Goal: Task Accomplishment & Management: Use online tool/utility

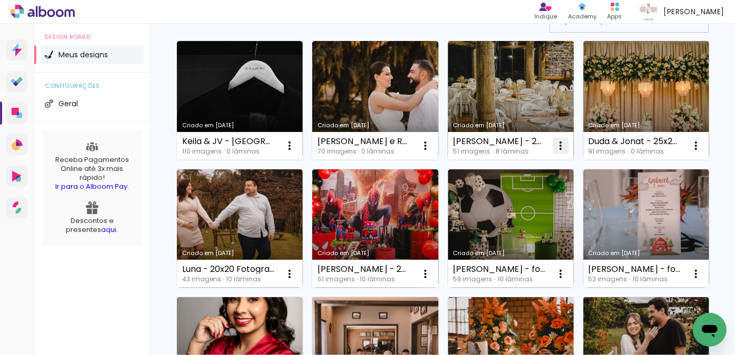
scroll to position [95, 0]
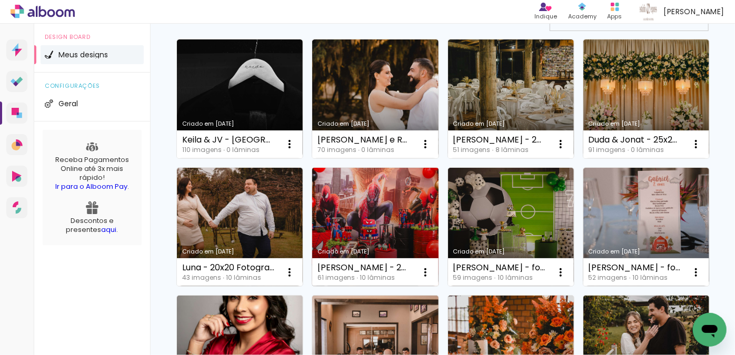
click at [438, 187] on link "Criado em [DATE]" at bounding box center [375, 227] width 126 height 119
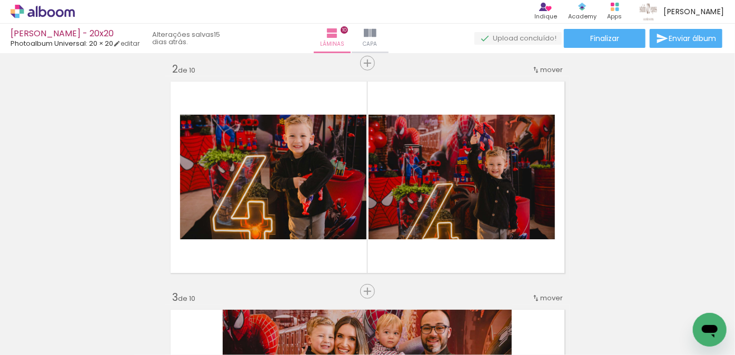
scroll to position [239, 0]
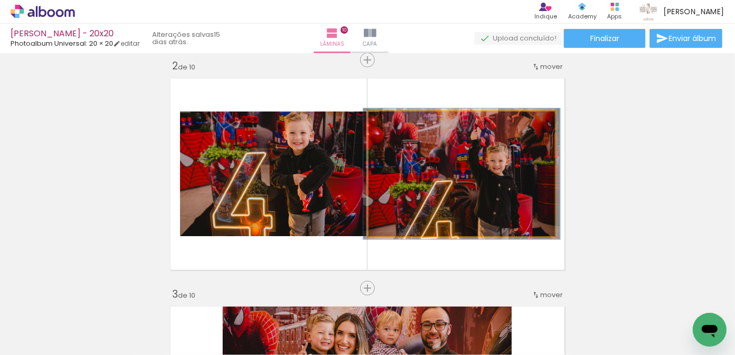
type paper-slider "105"
click at [392, 123] on div at bounding box center [395, 122] width 9 height 9
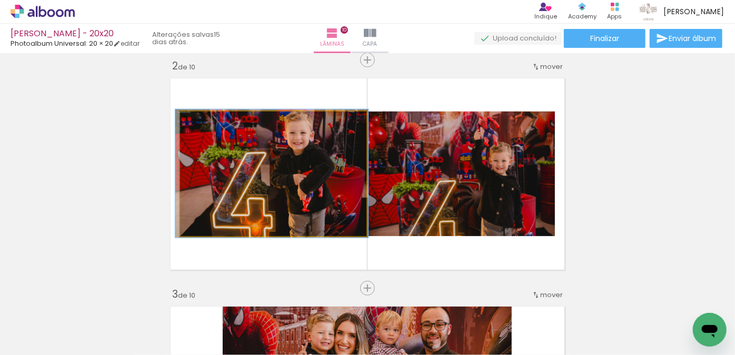
click at [206, 123] on div at bounding box center [205, 122] width 9 height 9
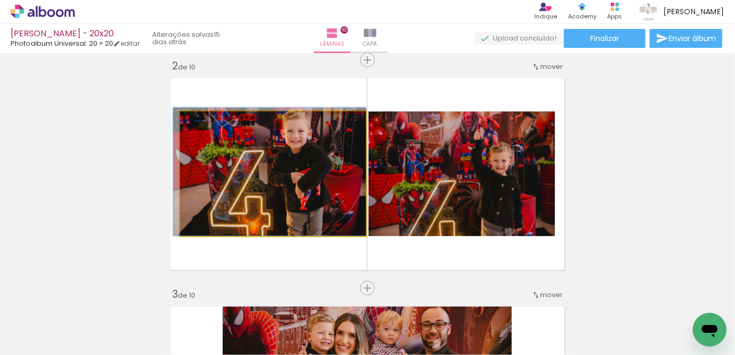
drag, startPoint x: 219, startPoint y: 159, endPoint x: 213, endPoint y: 155, distance: 6.9
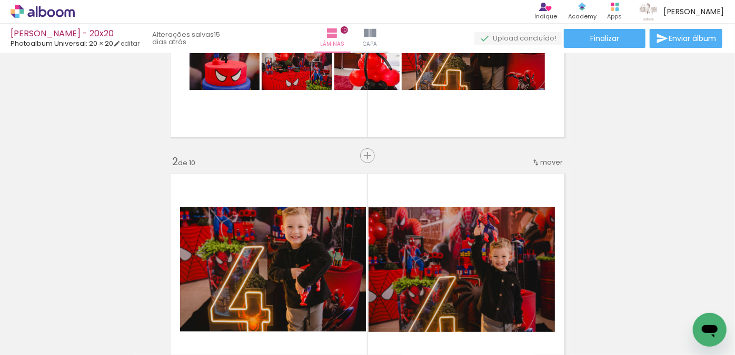
scroll to position [0, 0]
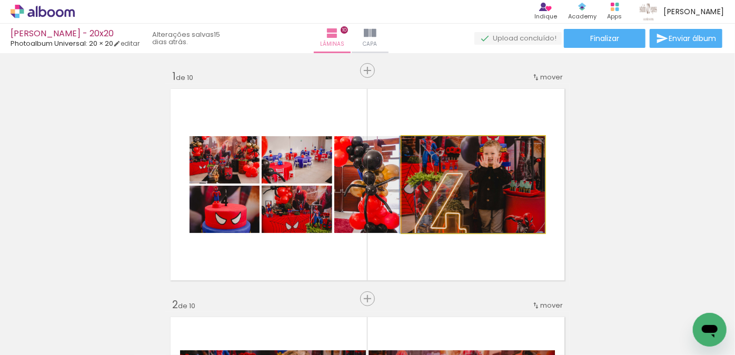
drag, startPoint x: 435, startPoint y: 171, endPoint x: 434, endPoint y: 163, distance: 7.4
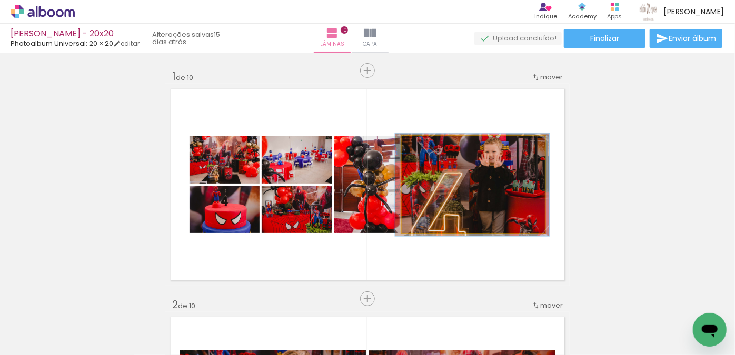
type paper-slider "106"
click at [430, 149] on div at bounding box center [428, 147] width 17 height 17
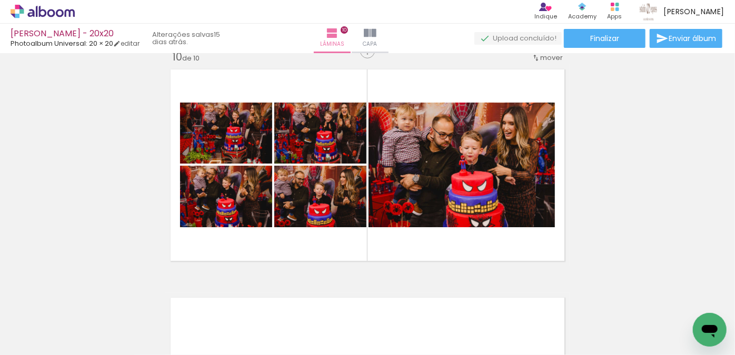
scroll to position [2030, 0]
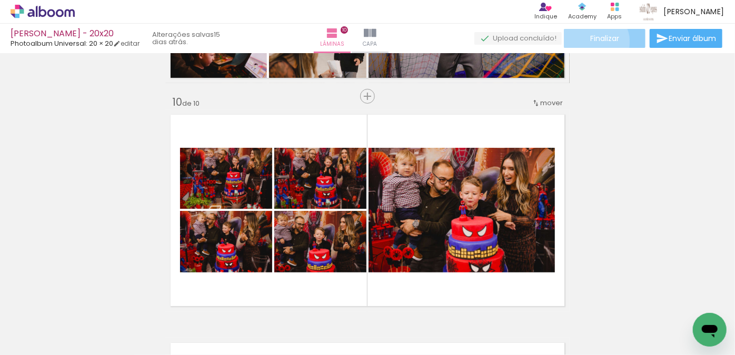
click at [591, 42] on span "Finalizar" at bounding box center [604, 38] width 29 height 7
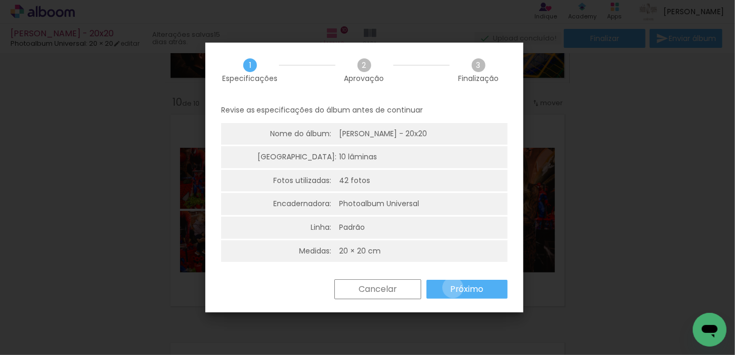
click at [0, 0] on slot "Próximo" at bounding box center [0, 0] width 0 height 0
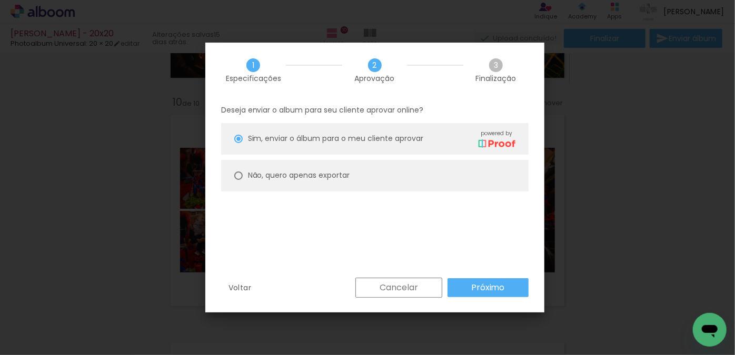
click at [369, 177] on paper-radio-button "Não, quero apenas exportar" at bounding box center [374, 176] width 307 height 32
type paper-radio-button "on"
click at [473, 280] on paper-button "Próximo" at bounding box center [487, 287] width 81 height 19
type input "Alta, 300 DPI"
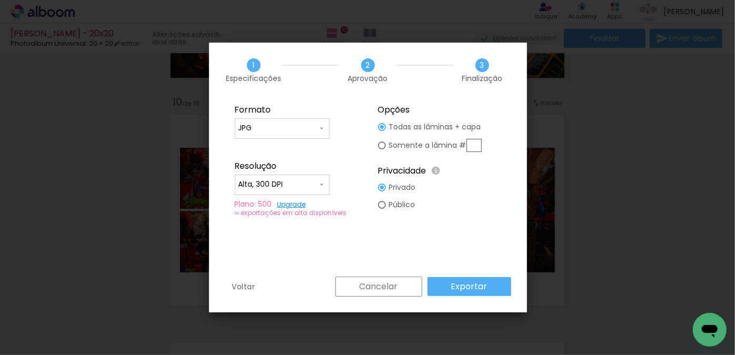
click at [443, 279] on paper-button "Exportar" at bounding box center [469, 286] width 84 height 19
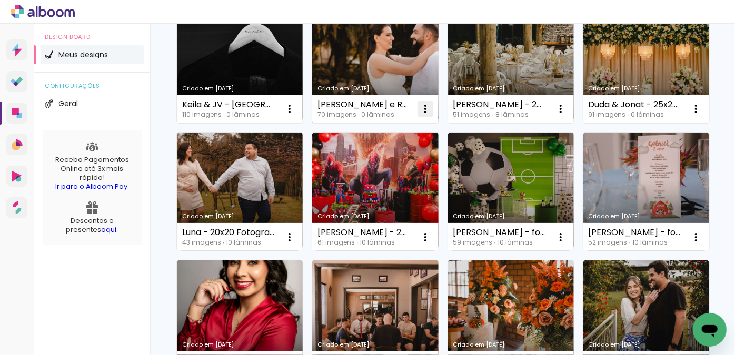
scroll to position [143, 0]
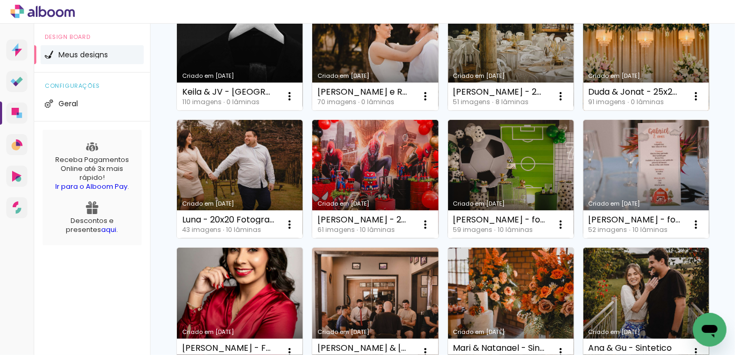
click at [583, 111] on link "Criado em [DATE]" at bounding box center [646, 51] width 126 height 119
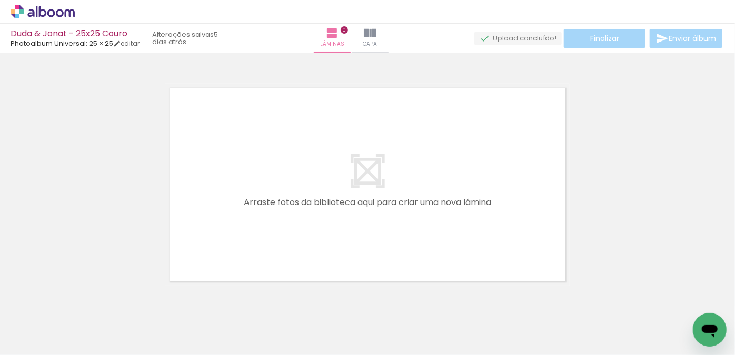
drag, startPoint x: 127, startPoint y: 307, endPoint x: 191, endPoint y: 253, distance: 83.3
click at [204, 227] on quentale-workspace at bounding box center [367, 177] width 735 height 355
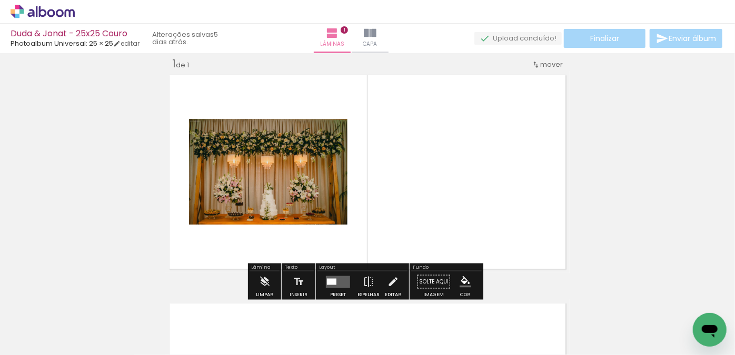
scroll to position [13, 0]
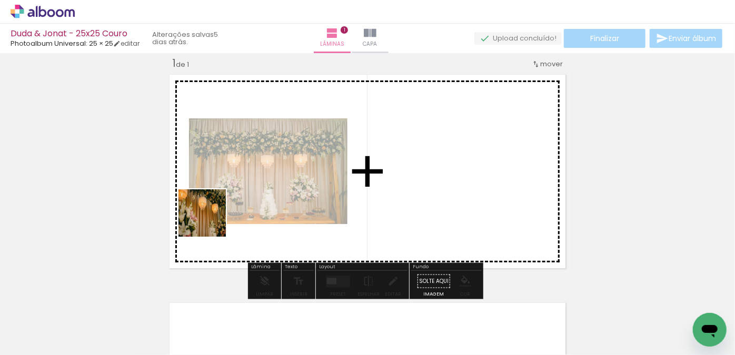
drag, startPoint x: 167, startPoint y: 316, endPoint x: 212, endPoint y: 216, distance: 109.6
click at [216, 206] on quentale-workspace at bounding box center [367, 177] width 735 height 355
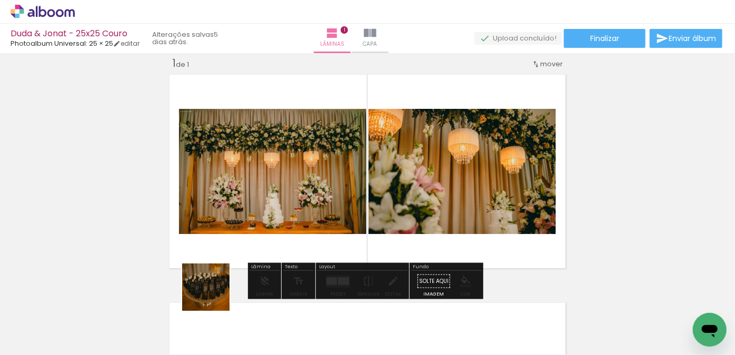
drag, startPoint x: 205, startPoint y: 320, endPoint x: 234, endPoint y: 251, distance: 75.0
click at [234, 216] on quentale-workspace at bounding box center [367, 177] width 735 height 355
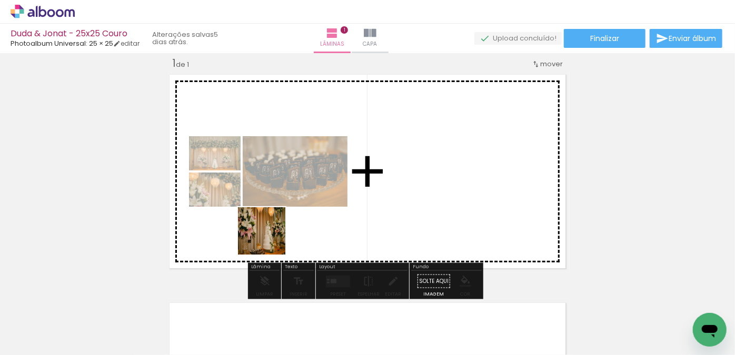
drag, startPoint x: 266, startPoint y: 318, endPoint x: 270, endPoint y: 221, distance: 96.9
click at [270, 221] on quentale-workspace at bounding box center [367, 177] width 735 height 355
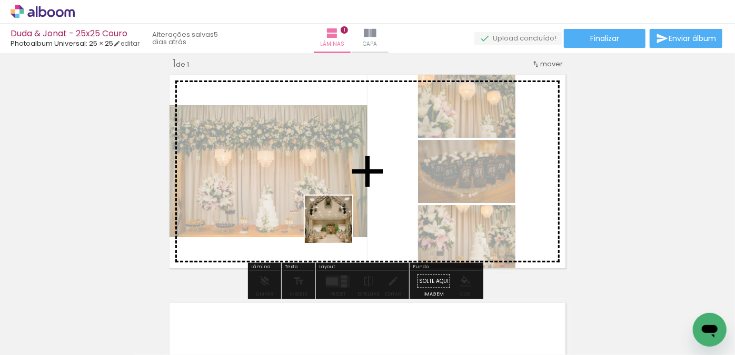
drag, startPoint x: 356, startPoint y: 318, endPoint x: 335, endPoint y: 233, distance: 87.5
click at [331, 203] on quentale-workspace at bounding box center [367, 177] width 735 height 355
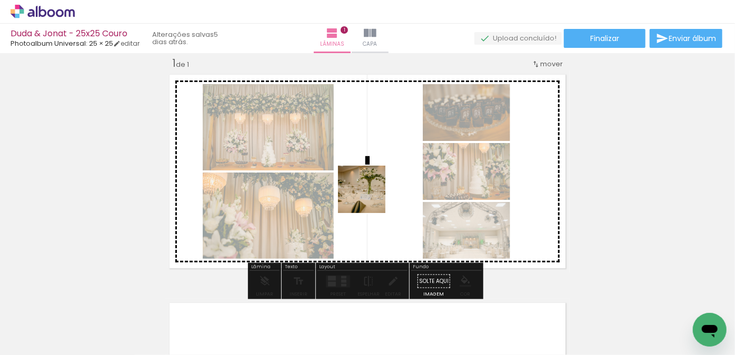
drag, startPoint x: 399, startPoint y: 323, endPoint x: 394, endPoint y: 226, distance: 96.5
click at [354, 160] on quentale-workspace at bounding box center [367, 177] width 735 height 355
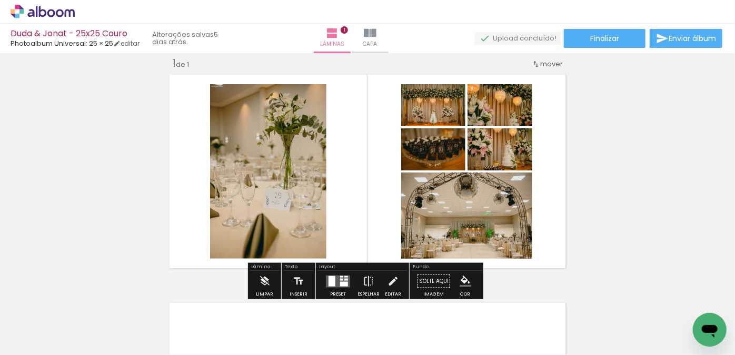
drag, startPoint x: 455, startPoint y: 315, endPoint x: 407, endPoint y: 198, distance: 126.5
click at [409, 198] on quentale-workspace at bounding box center [367, 177] width 735 height 355
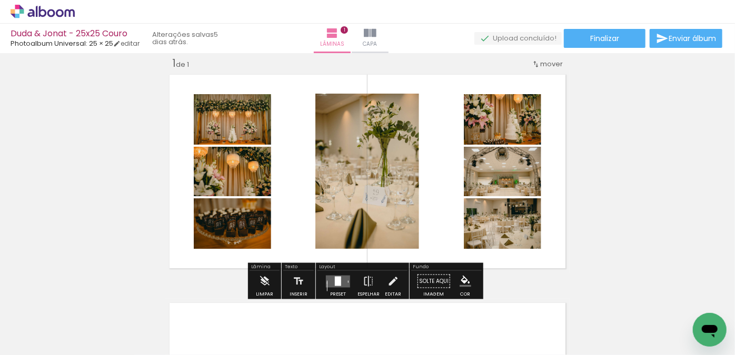
click at [53, 325] on iron-icon at bounding box center [53, 324] width 8 height 8
click at [52, 320] on paper-item "Não utilizadas" at bounding box center [34, 320] width 54 height 9
type input "Não utilizadas"
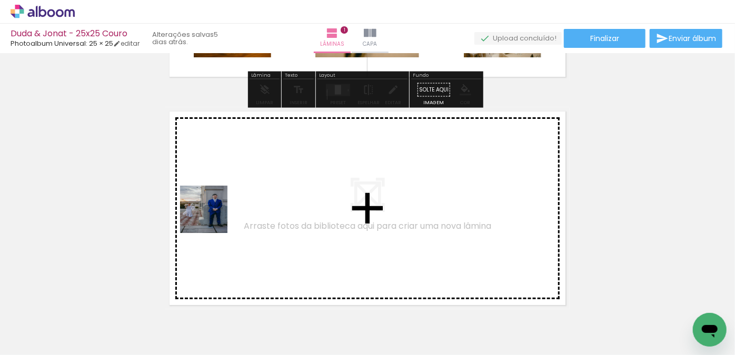
drag, startPoint x: 113, startPoint y: 305, endPoint x: 227, endPoint y: 208, distance: 149.8
click at [227, 208] on quentale-workspace at bounding box center [367, 177] width 735 height 355
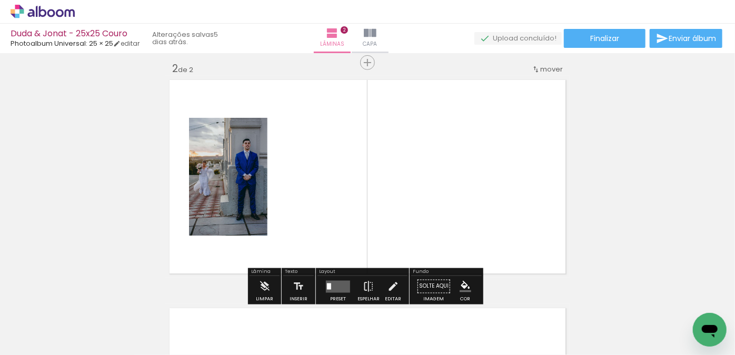
scroll to position [242, 0]
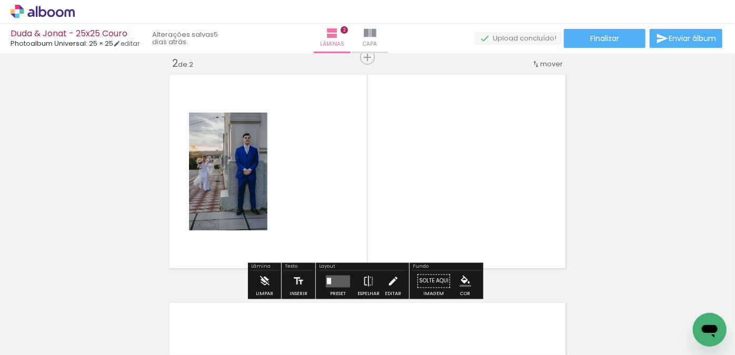
drag, startPoint x: 158, startPoint y: 308, endPoint x: 238, endPoint y: 220, distance: 119.3
click at [261, 194] on quentale-workspace at bounding box center [367, 177] width 735 height 355
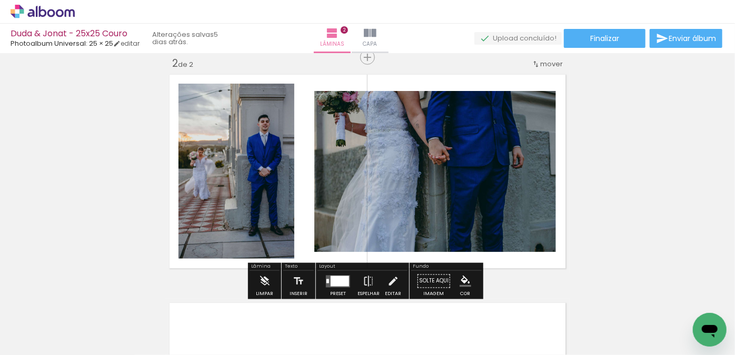
drag, startPoint x: 131, startPoint y: 322, endPoint x: 200, endPoint y: 227, distance: 117.2
click at [213, 206] on quentale-workspace at bounding box center [367, 177] width 735 height 355
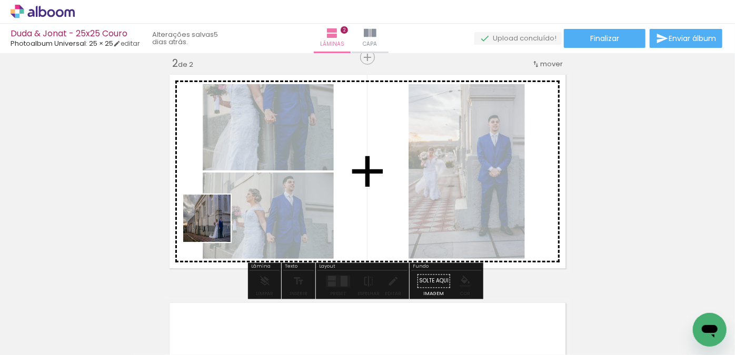
drag, startPoint x: 153, startPoint y: 322, endPoint x: 178, endPoint y: 267, distance: 61.0
click at [242, 187] on quentale-workspace at bounding box center [367, 177] width 735 height 355
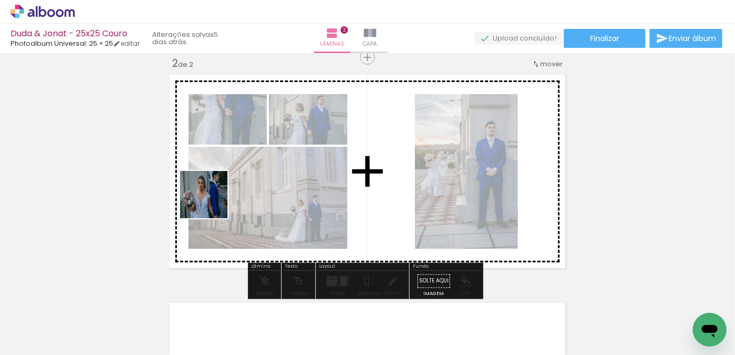
drag, startPoint x: 103, startPoint y: 334, endPoint x: 201, endPoint y: 236, distance: 138.5
click at [214, 202] on quentale-workspace at bounding box center [367, 177] width 735 height 355
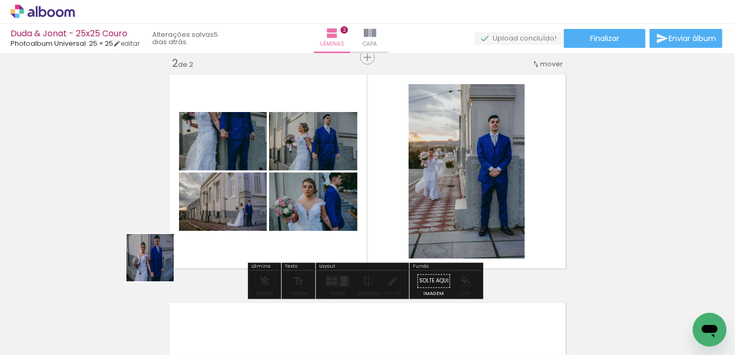
drag, startPoint x: 124, startPoint y: 328, endPoint x: 195, endPoint y: 265, distance: 95.1
click at [205, 210] on quentale-workspace at bounding box center [367, 177] width 735 height 355
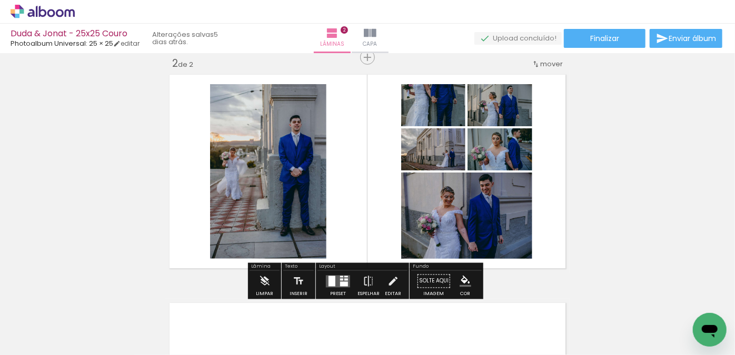
drag, startPoint x: 119, startPoint y: 317, endPoint x: 240, endPoint y: 204, distance: 165.4
click at [241, 202] on quentale-workspace at bounding box center [367, 177] width 735 height 355
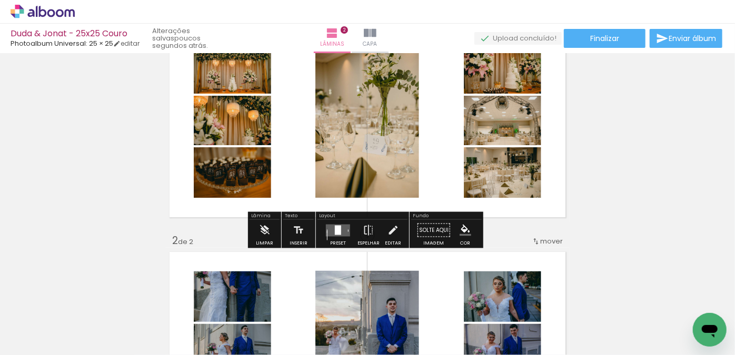
scroll to position [0, 0]
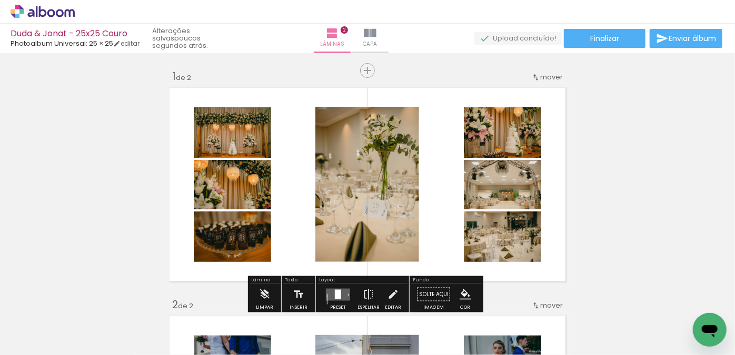
click at [552, 81] on span "mover" at bounding box center [551, 77] width 23 height 10
click at [531, 89] on paper-item "depois da 2" at bounding box center [521, 92] width 80 height 17
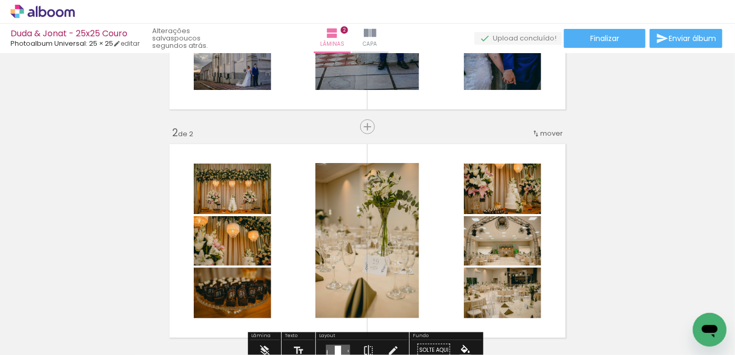
scroll to position [191, 0]
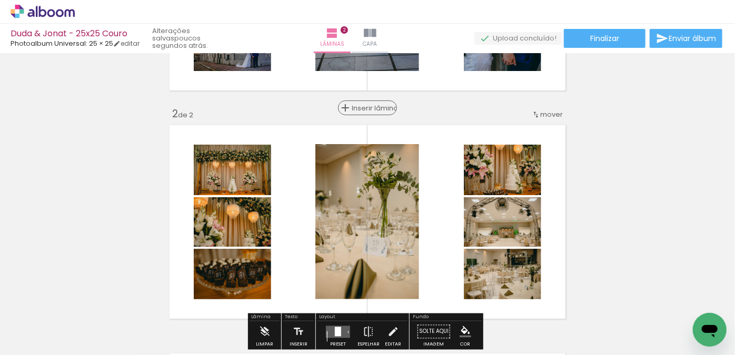
click at [367, 109] on span "Inserir lâmina" at bounding box center [372, 108] width 41 height 7
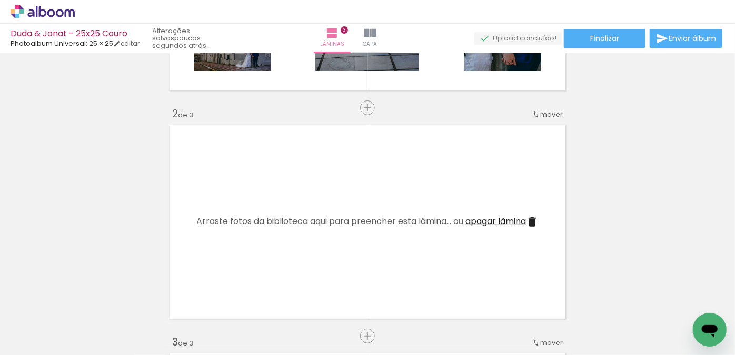
drag, startPoint x: 115, startPoint y: 311, endPoint x: 229, endPoint y: 204, distance: 156.4
click at [229, 204] on quentale-workspace at bounding box center [367, 177] width 735 height 355
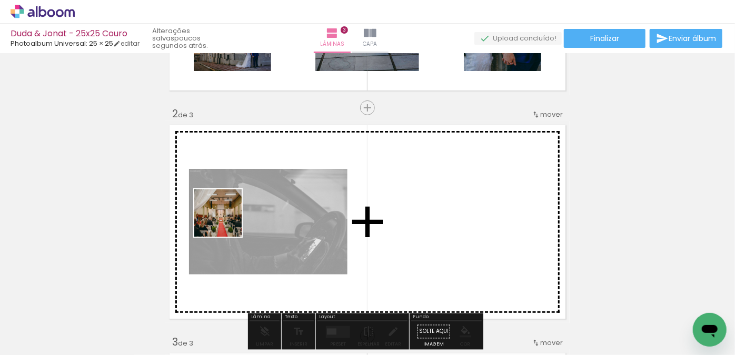
drag, startPoint x: 110, startPoint y: 328, endPoint x: 226, endPoint y: 221, distance: 157.6
click at [226, 221] on quentale-workspace at bounding box center [367, 177] width 735 height 355
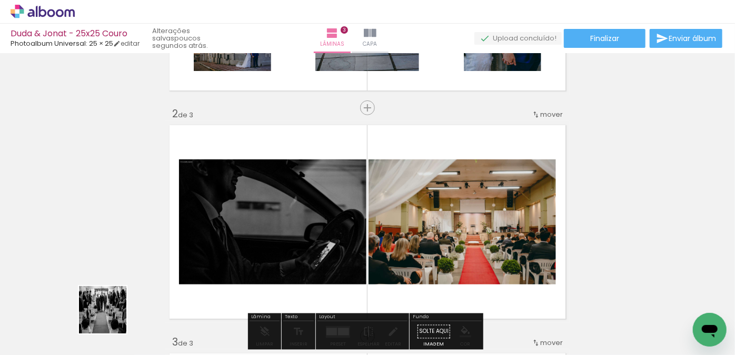
drag, startPoint x: 105, startPoint y: 325, endPoint x: 180, endPoint y: 250, distance: 106.5
click at [179, 250] on quentale-workspace at bounding box center [367, 177] width 735 height 355
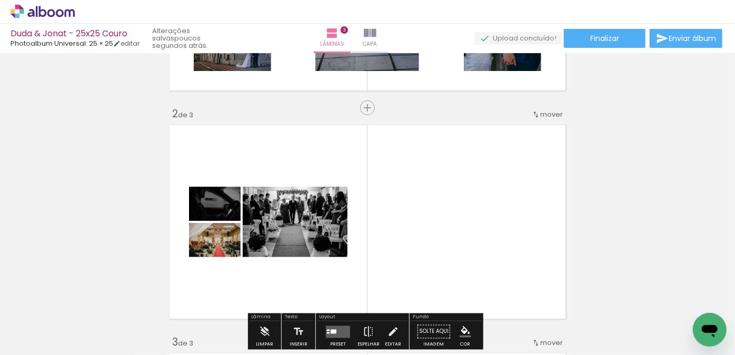
drag, startPoint x: 115, startPoint y: 319, endPoint x: 165, endPoint y: 272, distance: 69.3
click at [212, 223] on quentale-workspace at bounding box center [367, 177] width 735 height 355
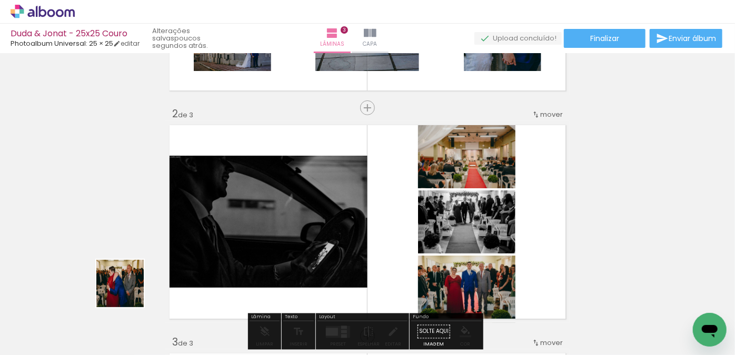
drag, startPoint x: 102, startPoint y: 315, endPoint x: 187, endPoint y: 273, distance: 95.3
click at [217, 233] on quentale-workspace at bounding box center [367, 177] width 735 height 355
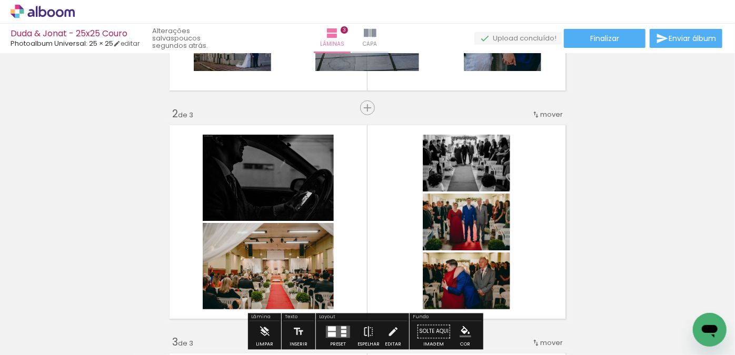
drag, startPoint x: 111, startPoint y: 327, endPoint x: 227, endPoint y: 220, distance: 158.0
click at [206, 231] on quentale-workspace at bounding box center [367, 177] width 735 height 355
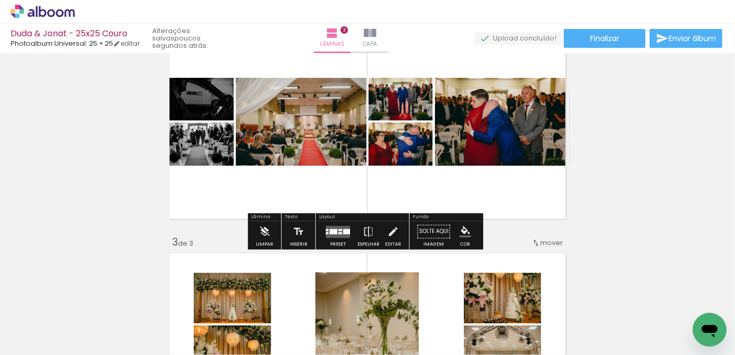
scroll to position [335, 0]
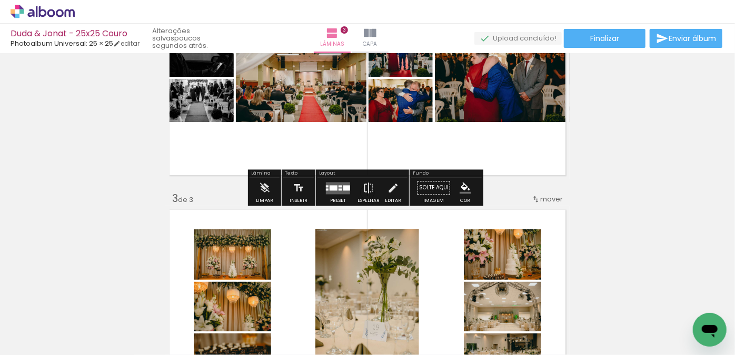
click at [154, 187] on div "Inserir lâmina 1 de 3 Inserir lâmina 2 de 3 Inserir lâmina 3 de 3" at bounding box center [367, 179] width 735 height 914
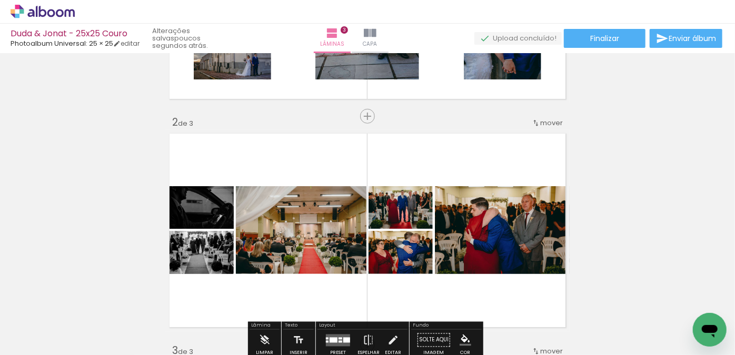
scroll to position [383, 0]
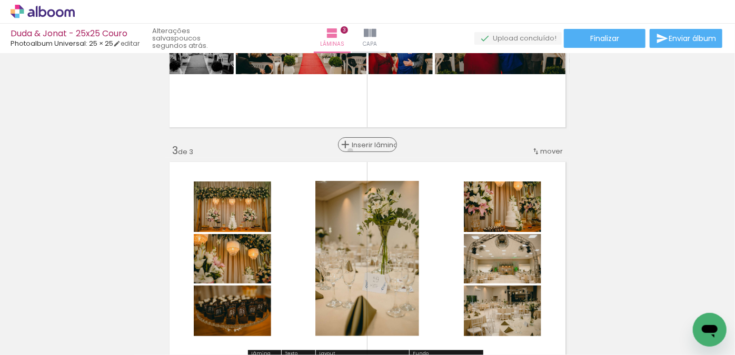
click at [363, 151] on paper-button "Inserir lâmina" at bounding box center [367, 144] width 59 height 15
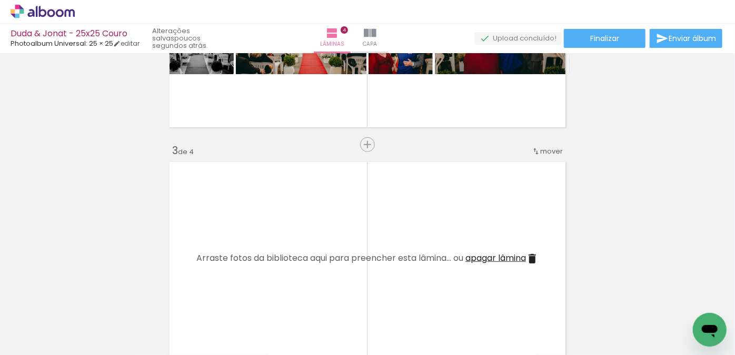
drag, startPoint x: 114, startPoint y: 322, endPoint x: 215, endPoint y: 240, distance: 130.2
click at [215, 240] on quentale-workspace at bounding box center [367, 177] width 735 height 355
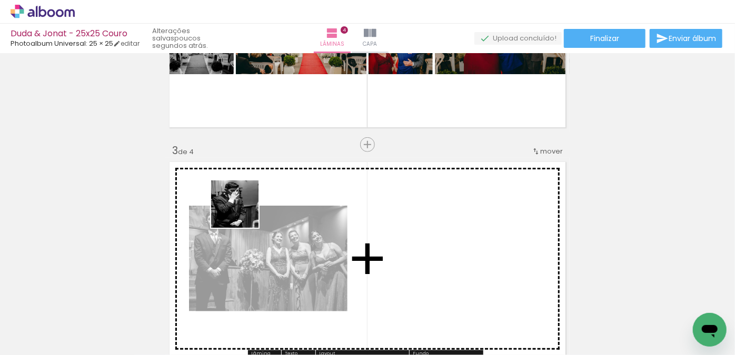
drag, startPoint x: 122, startPoint y: 315, endPoint x: 223, endPoint y: 244, distance: 123.6
click at [243, 212] on quentale-workspace at bounding box center [367, 177] width 735 height 355
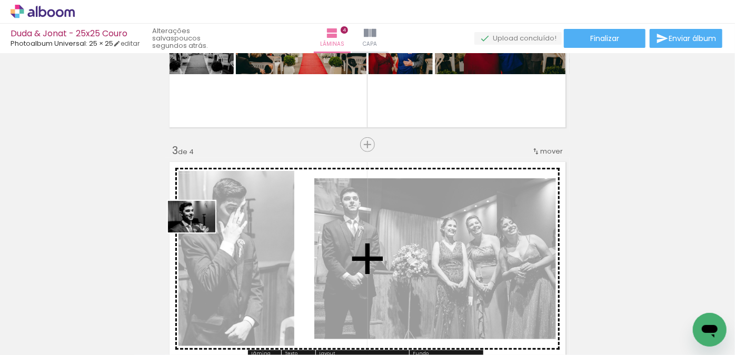
drag, startPoint x: 104, startPoint y: 319, endPoint x: 200, endPoint y: 233, distance: 129.0
click at [200, 233] on quentale-workspace at bounding box center [367, 177] width 735 height 355
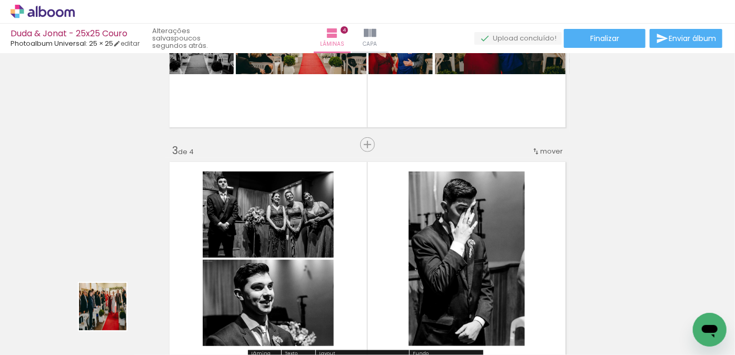
drag, startPoint x: 105, startPoint y: 319, endPoint x: 233, endPoint y: 218, distance: 162.7
click at [233, 218] on quentale-workspace at bounding box center [367, 177] width 735 height 355
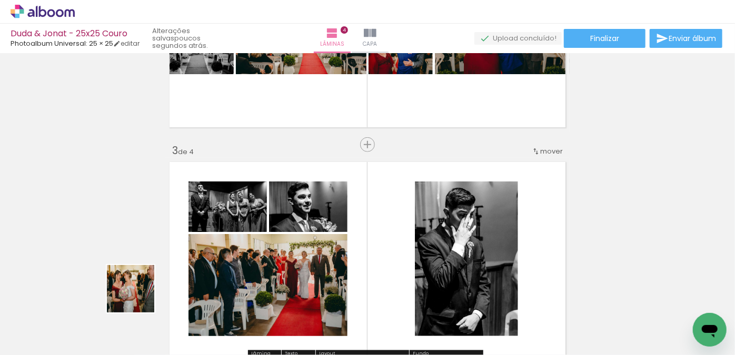
drag, startPoint x: 114, startPoint y: 318, endPoint x: 198, endPoint y: 252, distance: 107.5
click at [211, 238] on quentale-workspace at bounding box center [367, 177] width 735 height 355
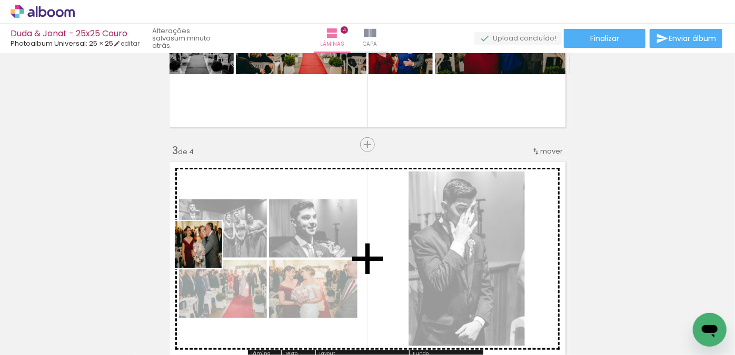
drag, startPoint x: 101, startPoint y: 315, endPoint x: 152, endPoint y: 291, distance: 56.5
click at [234, 242] on quentale-workspace at bounding box center [367, 177] width 735 height 355
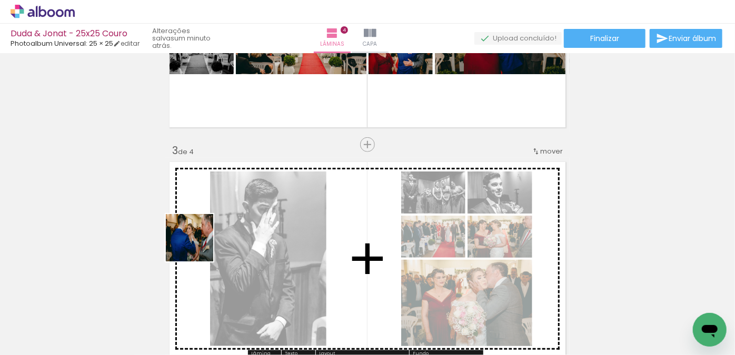
drag, startPoint x: 113, startPoint y: 307, endPoint x: 225, endPoint y: 234, distance: 133.5
click at [205, 241] on quentale-workspace at bounding box center [367, 177] width 735 height 355
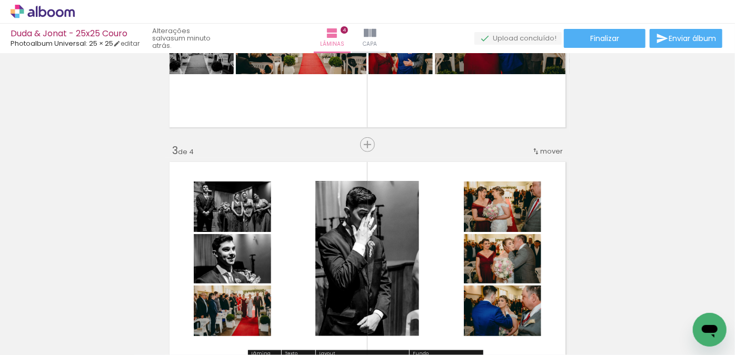
click at [606, 294] on quentale-thumb at bounding box center [576, 320] width 59 height 61
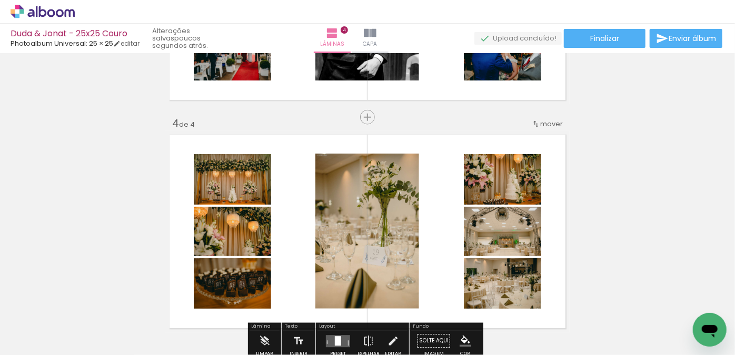
scroll to position [622, 0]
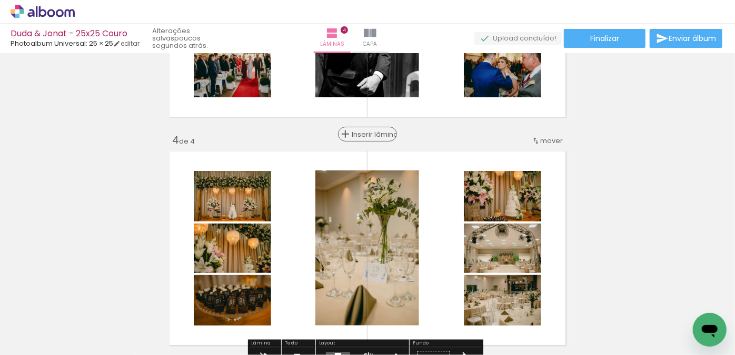
click at [361, 132] on span "Inserir lâmina" at bounding box center [372, 134] width 41 height 7
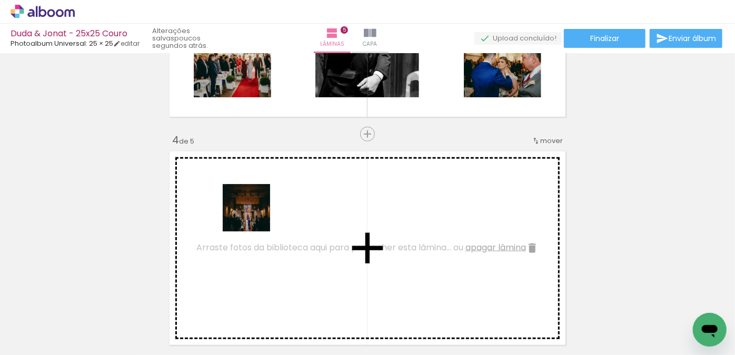
drag, startPoint x: 114, startPoint y: 310, endPoint x: 268, endPoint y: 208, distance: 184.7
click at [268, 208] on quentale-workspace at bounding box center [367, 177] width 735 height 355
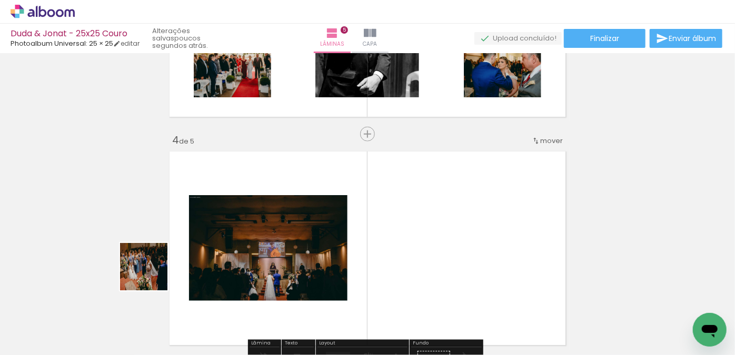
drag, startPoint x: 122, startPoint y: 300, endPoint x: 186, endPoint y: 265, distance: 73.0
click at [209, 230] on quentale-workspace at bounding box center [367, 177] width 735 height 355
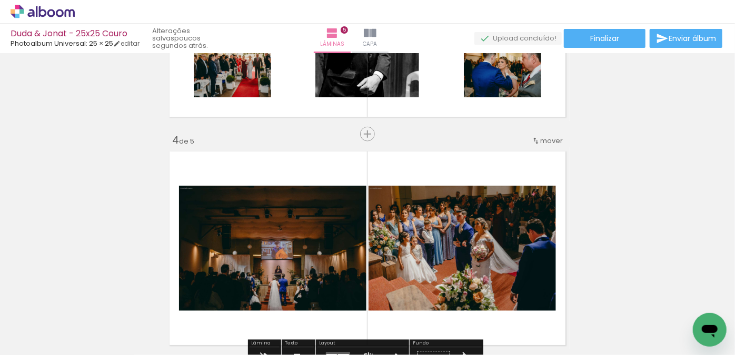
drag, startPoint x: 116, startPoint y: 322, endPoint x: 193, endPoint y: 267, distance: 94.7
click at [216, 238] on quentale-workspace at bounding box center [367, 177] width 735 height 355
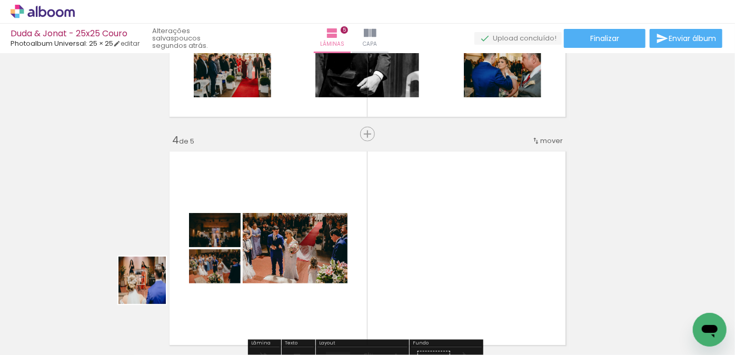
drag, startPoint x: 119, startPoint y: 320, endPoint x: 170, endPoint y: 285, distance: 61.3
click at [203, 251] on quentale-workspace at bounding box center [367, 177] width 735 height 355
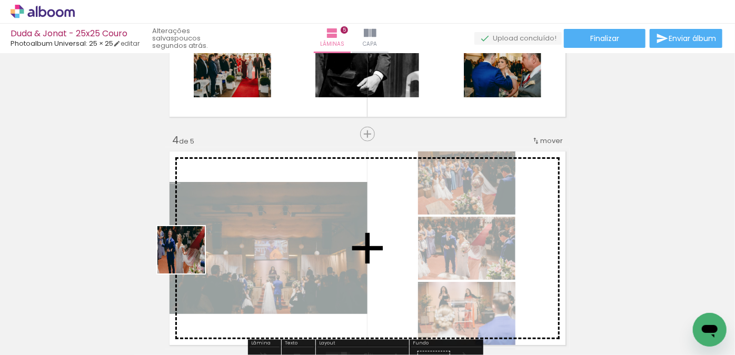
drag, startPoint x: 104, startPoint y: 319, endPoint x: 190, endPoint y: 257, distance: 105.5
click at [190, 257] on quentale-workspace at bounding box center [367, 177] width 735 height 355
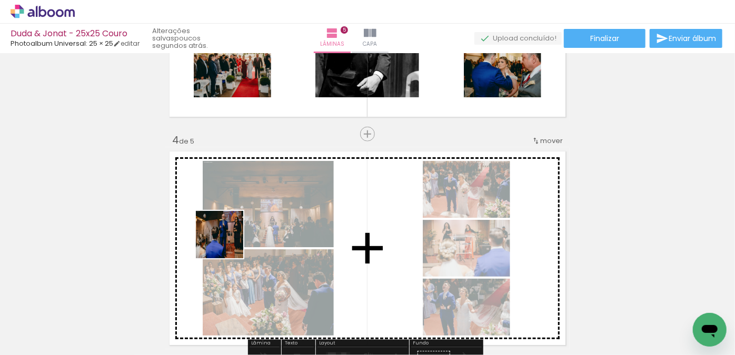
drag, startPoint x: 104, startPoint y: 321, endPoint x: 227, endPoint y: 243, distance: 146.0
click at [227, 243] on quentale-workspace at bounding box center [367, 177] width 735 height 355
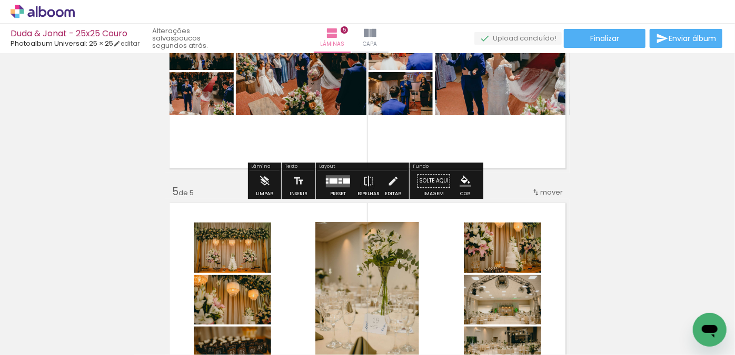
scroll to position [813, 0]
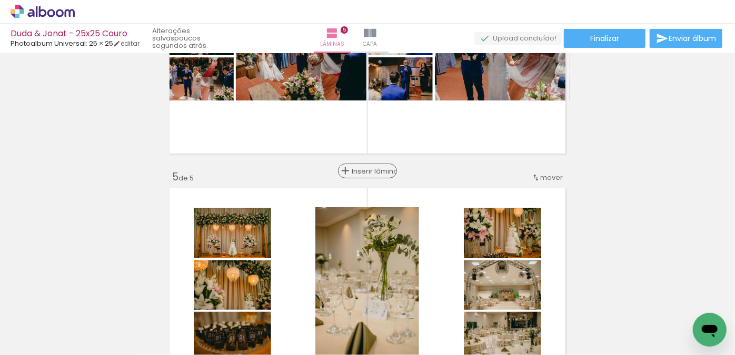
click at [364, 168] on span "Inserir lâmina" at bounding box center [372, 171] width 41 height 7
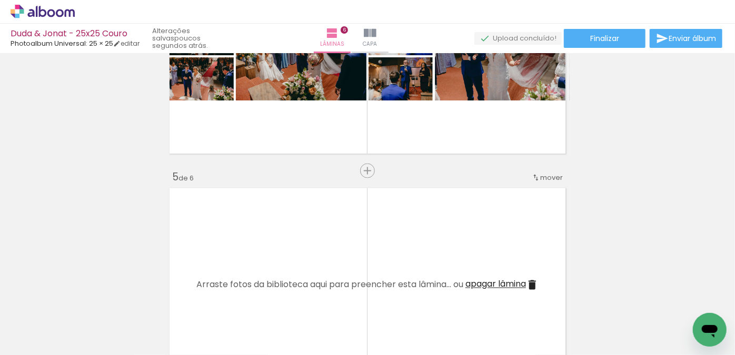
drag, startPoint x: 165, startPoint y: 316, endPoint x: 237, endPoint y: 242, distance: 103.1
click at [237, 242] on quentale-workspace at bounding box center [367, 177] width 735 height 355
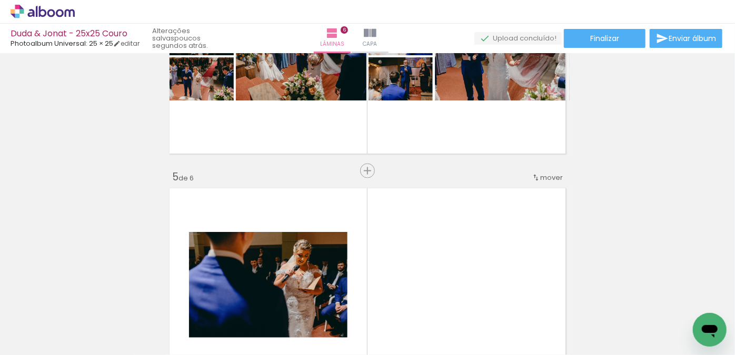
drag, startPoint x: 104, startPoint y: 324, endPoint x: 238, endPoint y: 227, distance: 164.8
click at [241, 224] on quentale-workspace at bounding box center [367, 177] width 735 height 355
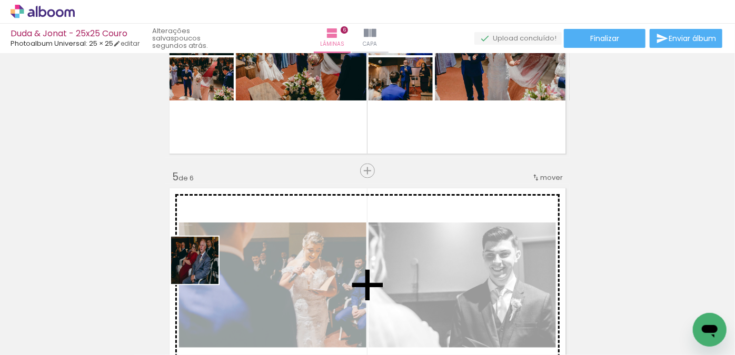
drag, startPoint x: 131, startPoint y: 306, endPoint x: 252, endPoint y: 265, distance: 128.3
click at [257, 255] on quentale-workspace at bounding box center [367, 177] width 735 height 355
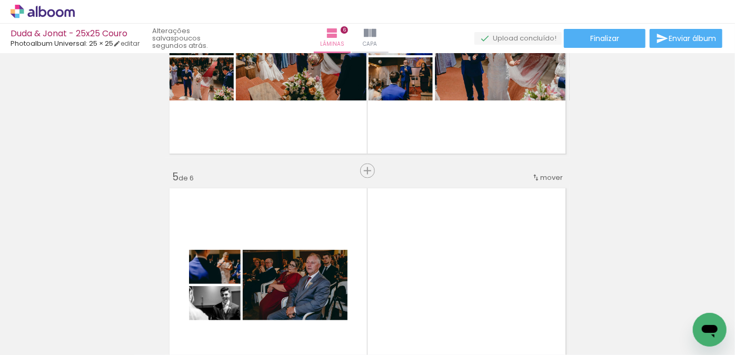
drag, startPoint x: 135, startPoint y: 316, endPoint x: 211, endPoint y: 268, distance: 90.1
click at [240, 242] on quentale-workspace at bounding box center [367, 177] width 735 height 355
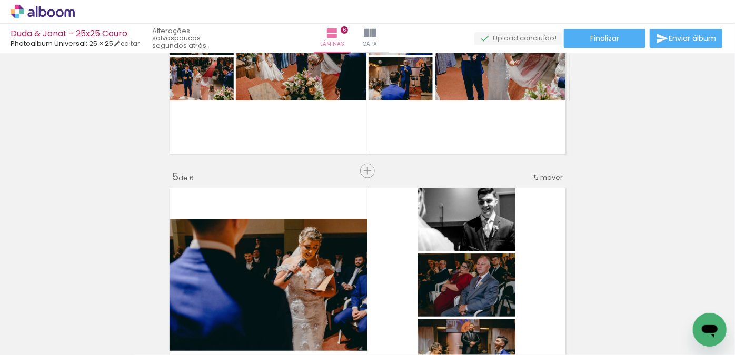
drag, startPoint x: 139, startPoint y: 310, endPoint x: 218, endPoint y: 272, distance: 88.3
click at [245, 247] on quentale-workspace at bounding box center [367, 177] width 735 height 355
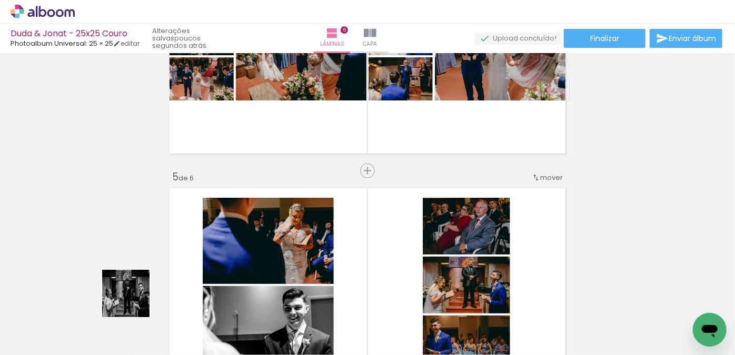
drag, startPoint x: 120, startPoint y: 312, endPoint x: 234, endPoint y: 259, distance: 126.0
click at [224, 261] on quentale-workspace at bounding box center [367, 177] width 735 height 355
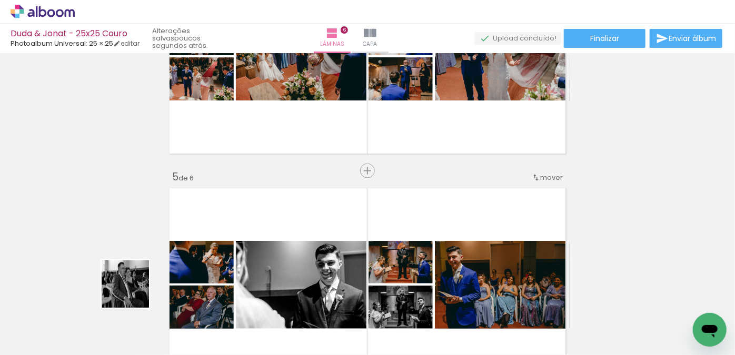
drag, startPoint x: 107, startPoint y: 311, endPoint x: 269, endPoint y: 252, distance: 172.0
click at [266, 248] on quentale-workspace at bounding box center [367, 177] width 735 height 355
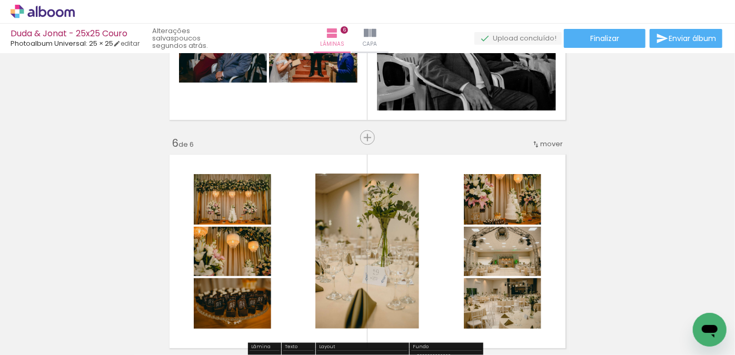
scroll to position [1005, 0]
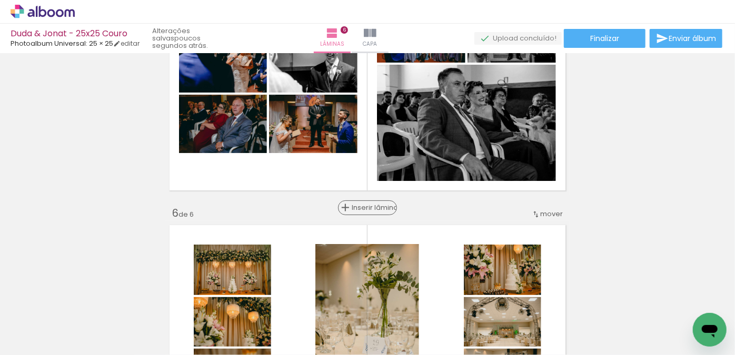
click at [371, 210] on span "Inserir lâmina" at bounding box center [372, 208] width 41 height 7
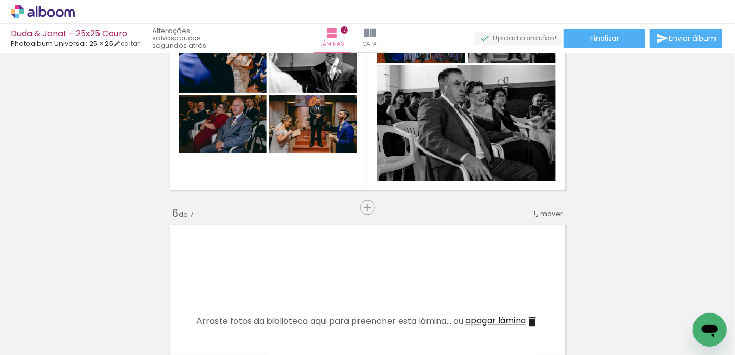
drag, startPoint x: 121, startPoint y: 321, endPoint x: 195, endPoint y: 289, distance: 80.9
click at [223, 262] on quentale-workspace at bounding box center [367, 177] width 735 height 355
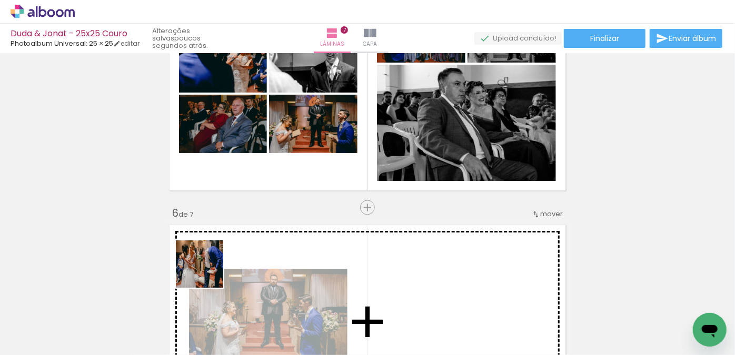
drag, startPoint x: 119, startPoint y: 324, endPoint x: 195, endPoint y: 301, distance: 79.1
click at [222, 270] on quentale-workspace at bounding box center [367, 177] width 735 height 355
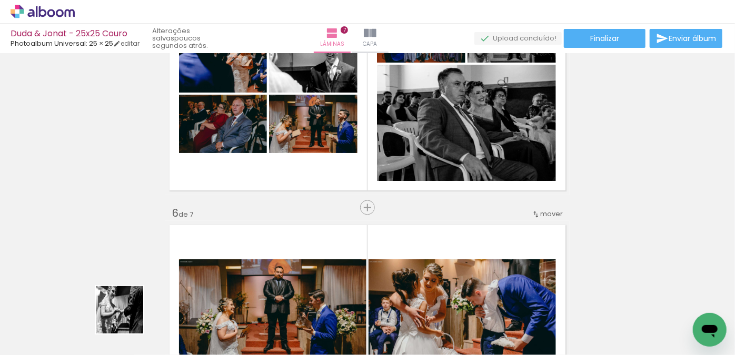
drag, startPoint x: 121, startPoint y: 324, endPoint x: 222, endPoint y: 294, distance: 104.9
click at [253, 271] on quentale-workspace at bounding box center [367, 177] width 735 height 355
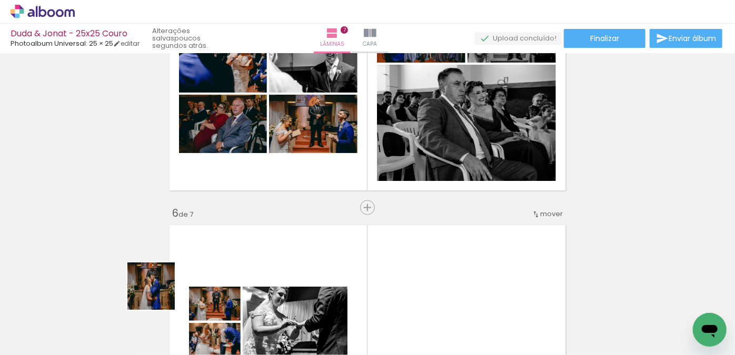
drag, startPoint x: 141, startPoint y: 304, endPoint x: 243, endPoint y: 275, distance: 106.8
click at [243, 275] on quentale-workspace at bounding box center [367, 177] width 735 height 355
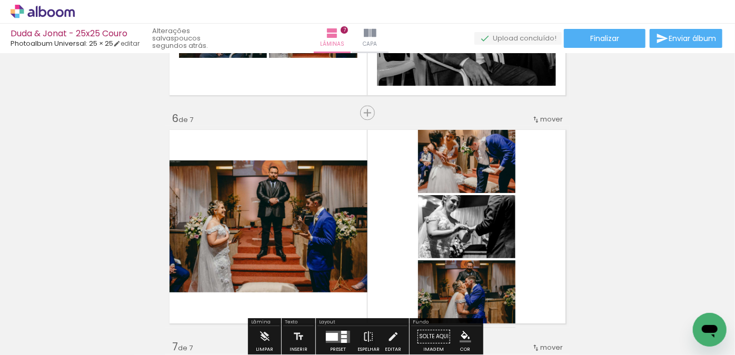
scroll to position [1100, 0]
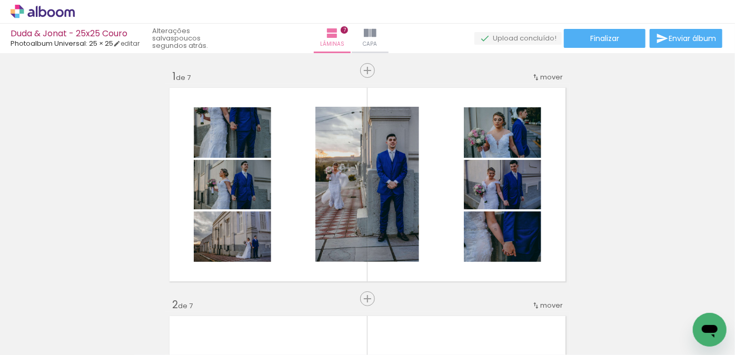
scroll to position [1100, 0]
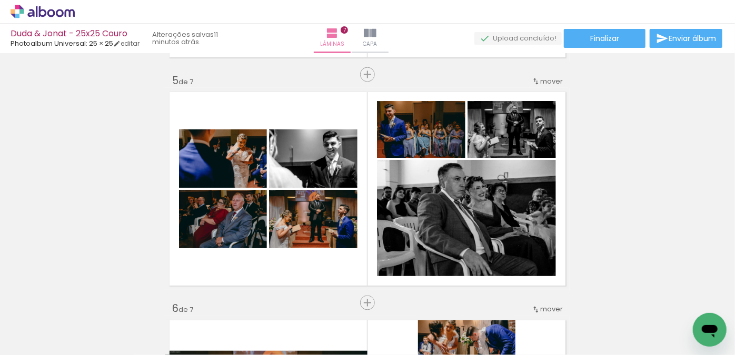
scroll to position [909, 0]
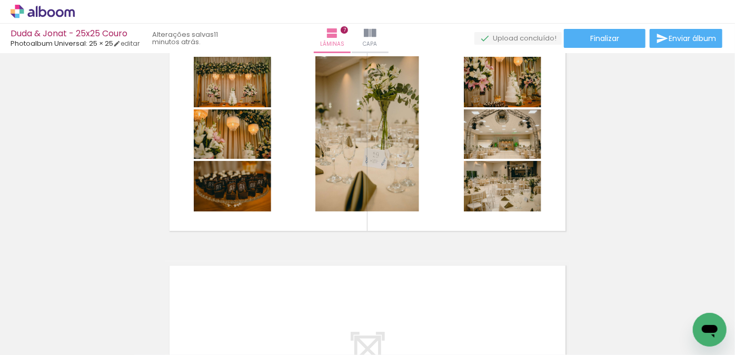
scroll to position [1340, 0]
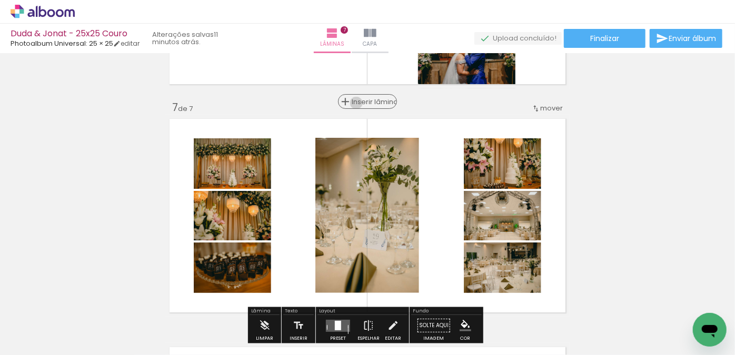
click at [364, 103] on span "Inserir lâmina" at bounding box center [372, 101] width 41 height 7
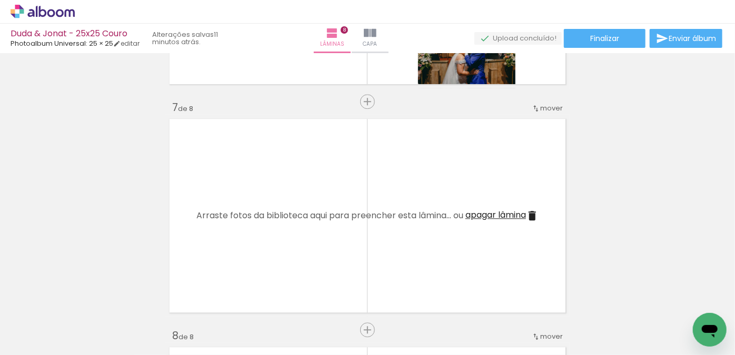
drag, startPoint x: 102, startPoint y: 317, endPoint x: 176, endPoint y: 286, distance: 81.2
click at [215, 253] on quentale-workspace at bounding box center [367, 177] width 735 height 355
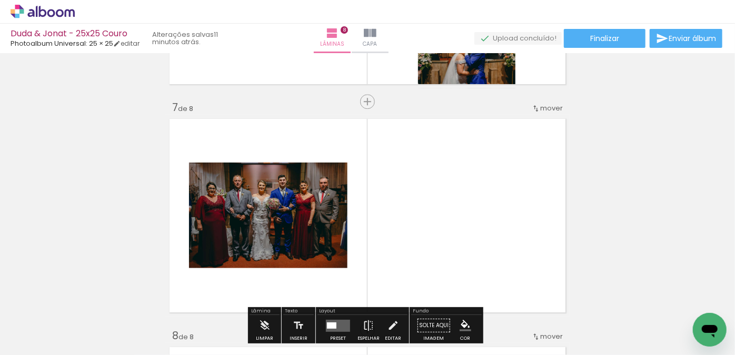
drag, startPoint x: 126, startPoint y: 316, endPoint x: 237, endPoint y: 245, distance: 131.6
click at [237, 245] on quentale-workspace at bounding box center [367, 177] width 735 height 355
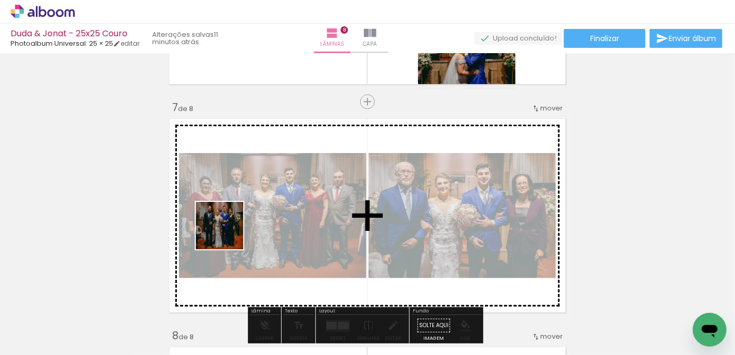
drag, startPoint x: 169, startPoint y: 276, endPoint x: 201, endPoint y: 263, distance: 34.0
click at [228, 233] on quentale-workspace at bounding box center [367, 177] width 735 height 355
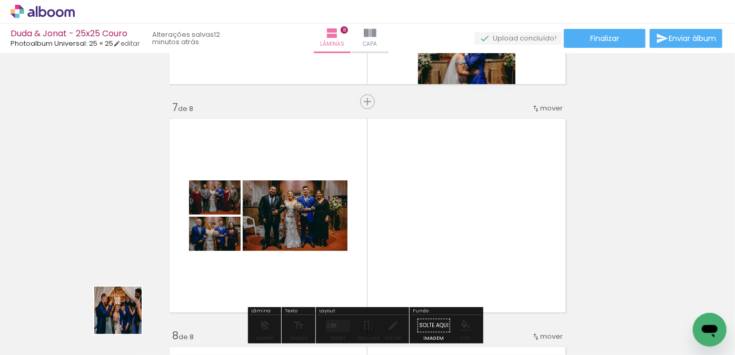
drag, startPoint x: 118, startPoint y: 324, endPoint x: 210, endPoint y: 261, distance: 111.6
click at [220, 251] on quentale-workspace at bounding box center [367, 177] width 735 height 355
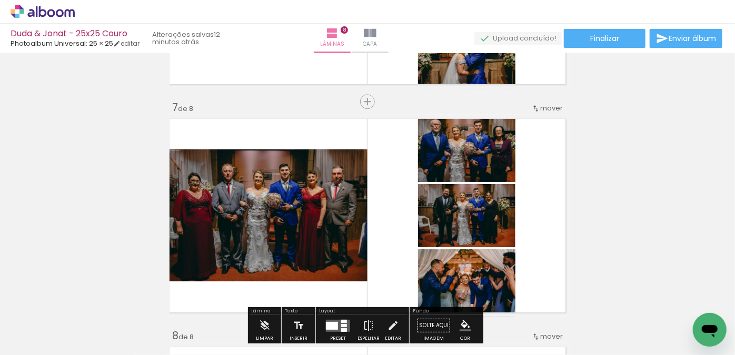
drag, startPoint x: 108, startPoint y: 319, endPoint x: 170, endPoint y: 287, distance: 69.2
click at [223, 244] on quentale-workspace at bounding box center [367, 177] width 735 height 355
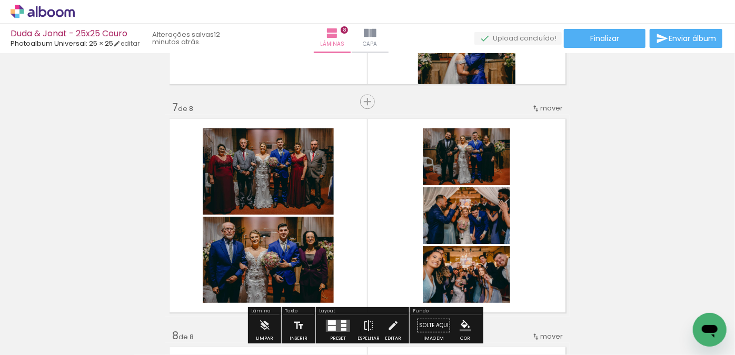
drag, startPoint x: 111, startPoint y: 321, endPoint x: 275, endPoint y: 207, distance: 200.2
click at [275, 207] on quentale-workspace at bounding box center [367, 177] width 735 height 355
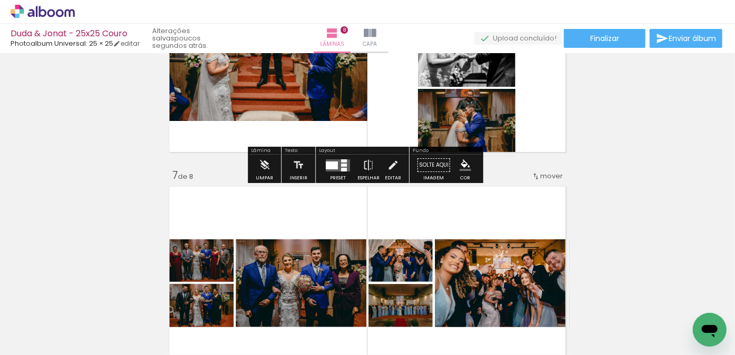
scroll to position [1292, 0]
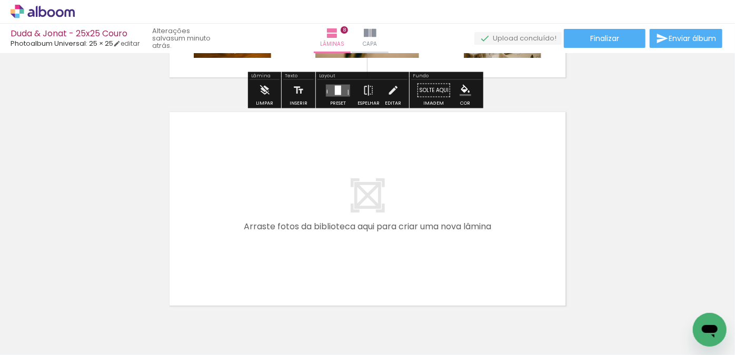
scroll to position [1818, 0]
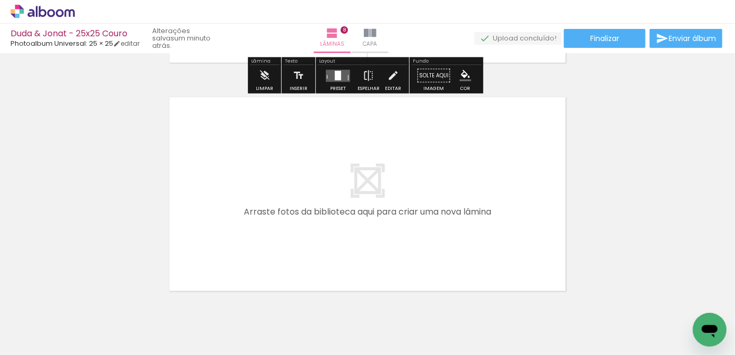
drag, startPoint x: 115, startPoint y: 327, endPoint x: 280, endPoint y: 204, distance: 206.0
click at [280, 204] on quentale-workspace at bounding box center [367, 177] width 735 height 355
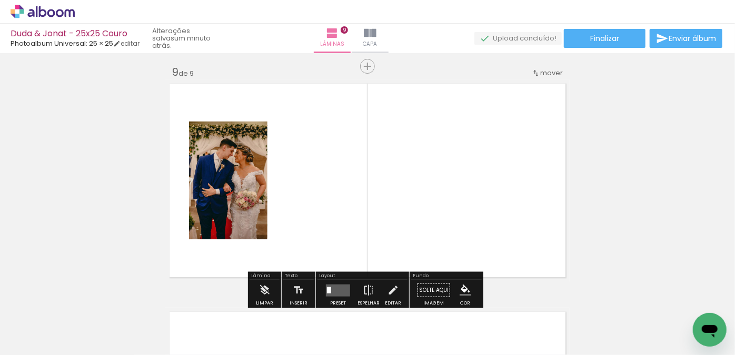
scroll to position [1841, 0]
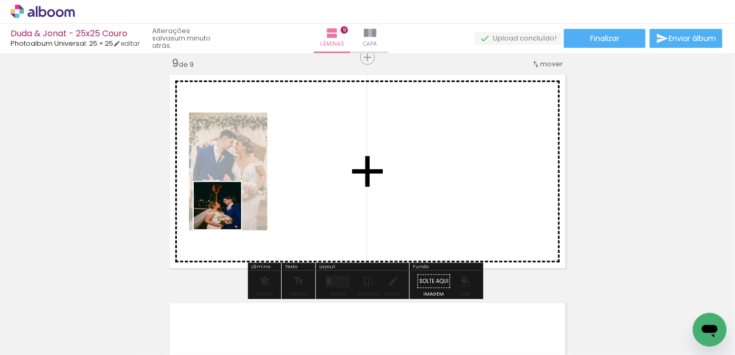
drag, startPoint x: 136, startPoint y: 294, endPoint x: 185, endPoint y: 254, distance: 63.6
click at [226, 214] on quentale-workspace at bounding box center [367, 177] width 735 height 355
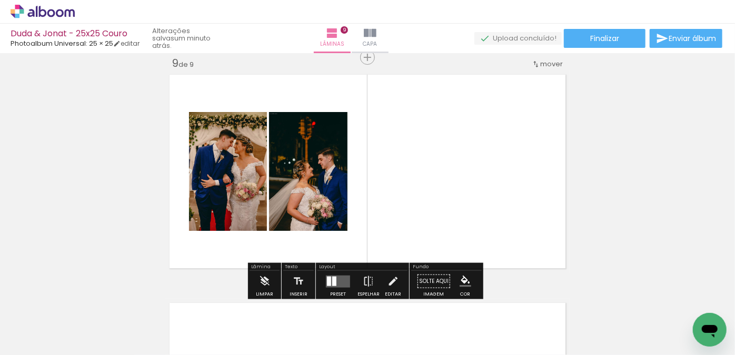
drag, startPoint x: 112, startPoint y: 305, endPoint x: 243, endPoint y: 185, distance: 177.0
click at [243, 185] on quentale-workspace at bounding box center [367, 177] width 735 height 355
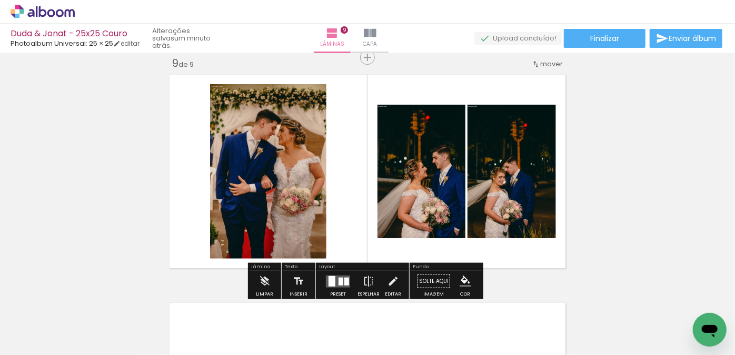
drag, startPoint x: 114, startPoint y: 321, endPoint x: 254, endPoint y: 192, distance: 191.1
click at [254, 192] on quentale-workspace at bounding box center [367, 177] width 735 height 355
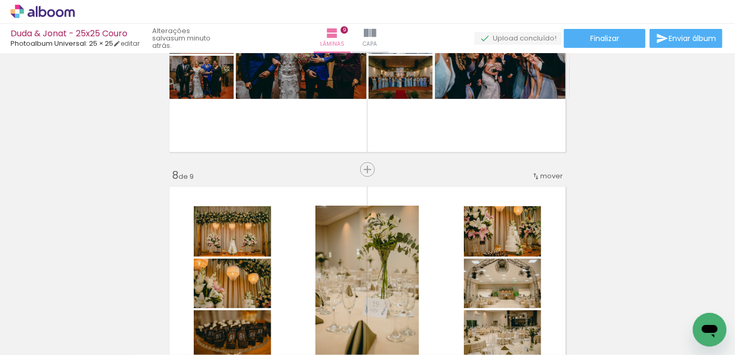
scroll to position [1649, 0]
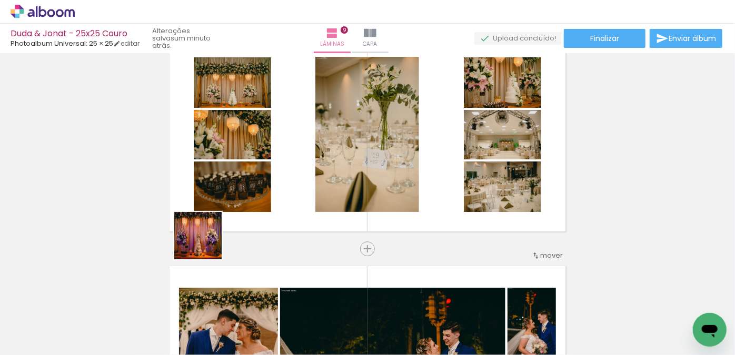
drag, startPoint x: 169, startPoint y: 273, endPoint x: 321, endPoint y: 164, distance: 187.0
click at [321, 164] on quentale-workspace at bounding box center [367, 177] width 735 height 355
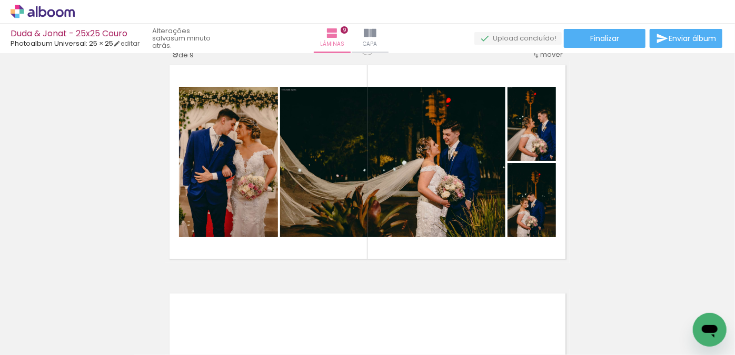
scroll to position [1841, 0]
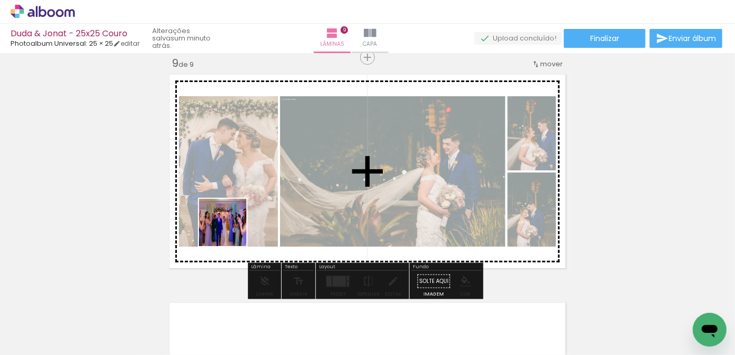
drag, startPoint x: 119, startPoint y: 307, endPoint x: 333, endPoint y: 182, distance: 247.3
click at [333, 182] on quentale-workspace at bounding box center [367, 177] width 735 height 355
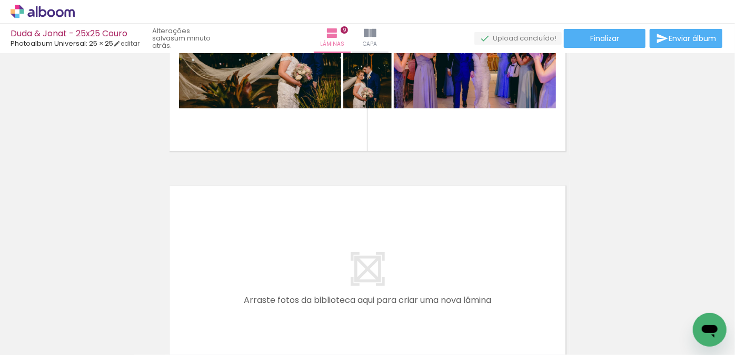
scroll to position [1946, 0]
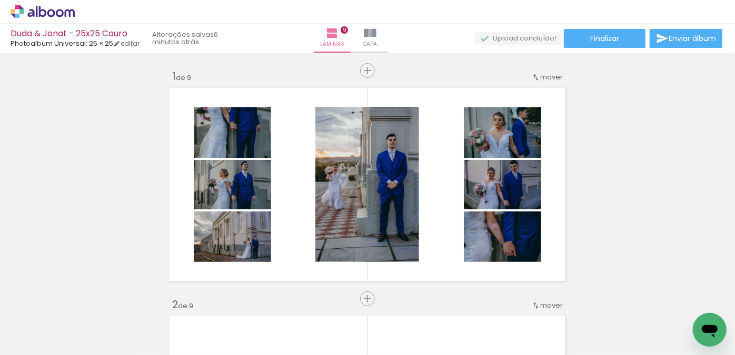
scroll to position [1946, 0]
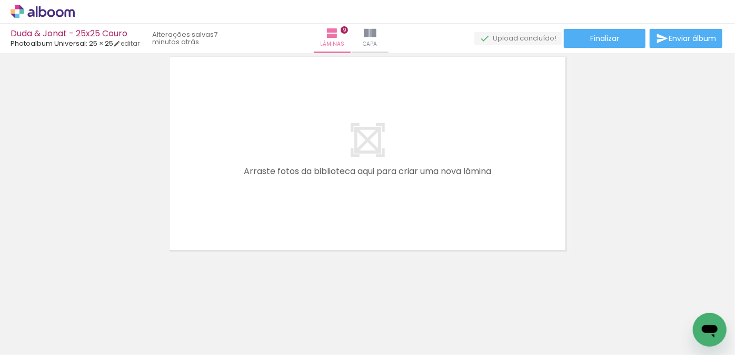
scroll to position [2089, 0]
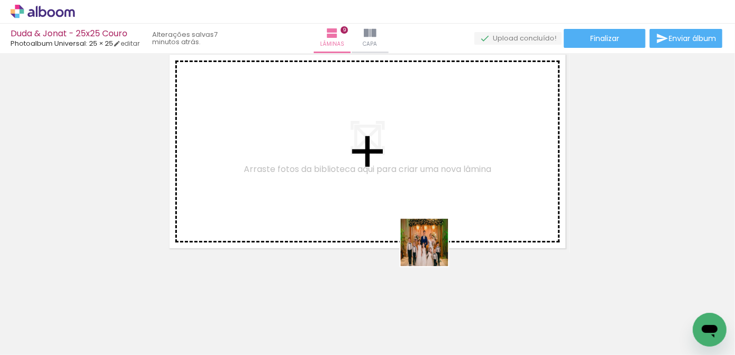
drag, startPoint x: 457, startPoint y: 318, endPoint x: 449, endPoint y: 268, distance: 50.7
click at [397, 194] on quentale-workspace at bounding box center [367, 177] width 735 height 355
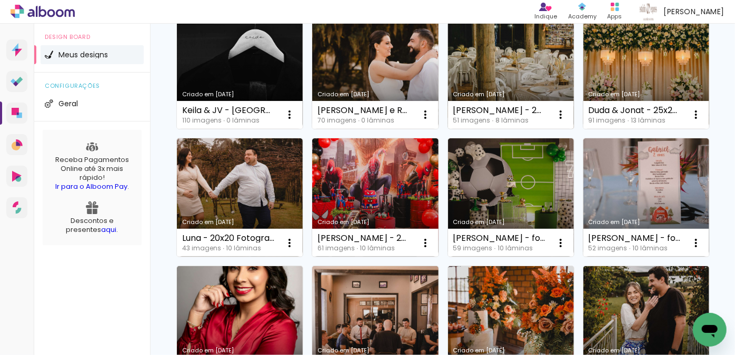
scroll to position [47, 0]
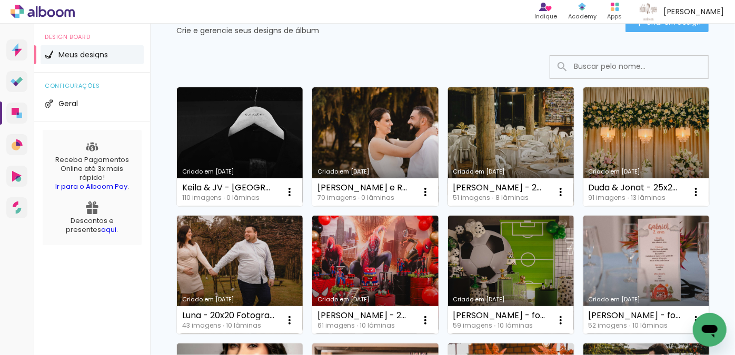
click at [514, 113] on link "Criado em [DATE]" at bounding box center [511, 146] width 126 height 119
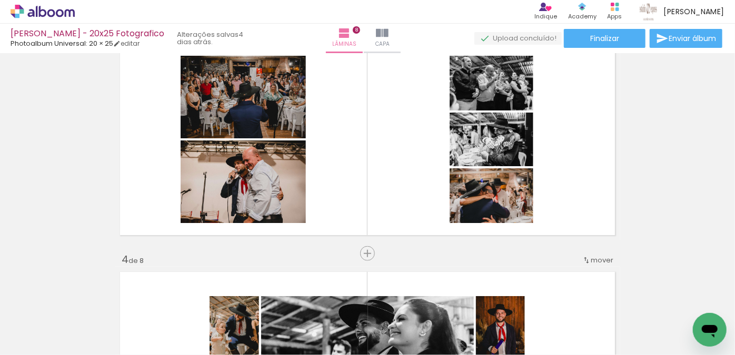
scroll to position [670, 0]
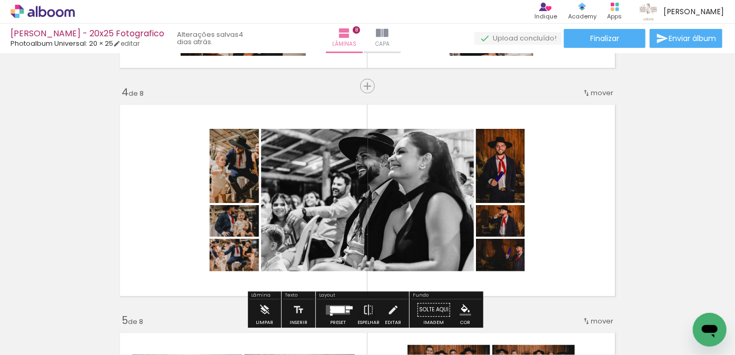
click at [47, 318] on div "Biblioteca 51 fotos Todas as fotos Não utilizadas Adicionar Fotos" at bounding box center [32, 322] width 65 height 52
click at [46, 323] on input "Todas as fotos" at bounding box center [29, 323] width 40 height 9
click at [52, 321] on paper-item "Não utilizadas" at bounding box center [34, 320] width 54 height 9
type input "Não utilizadas"
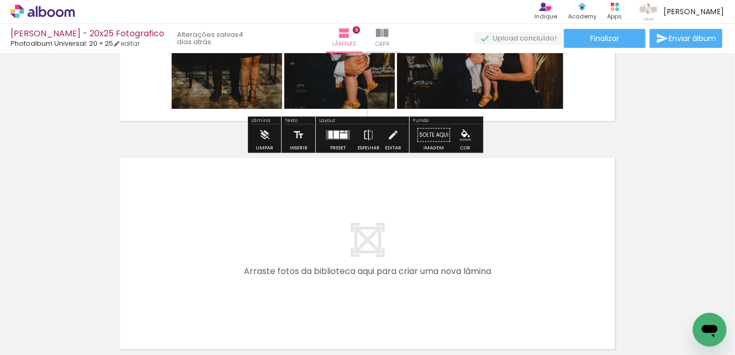
scroll to position [1765, 0]
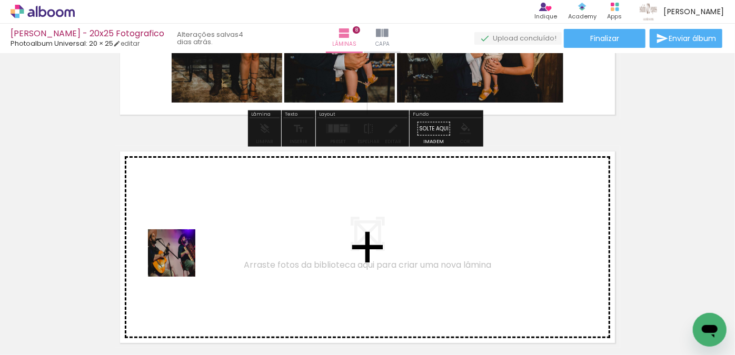
drag, startPoint x: 125, startPoint y: 317, endPoint x: 182, endPoint y: 258, distance: 81.5
click at [182, 258] on quentale-workspace at bounding box center [367, 177] width 735 height 355
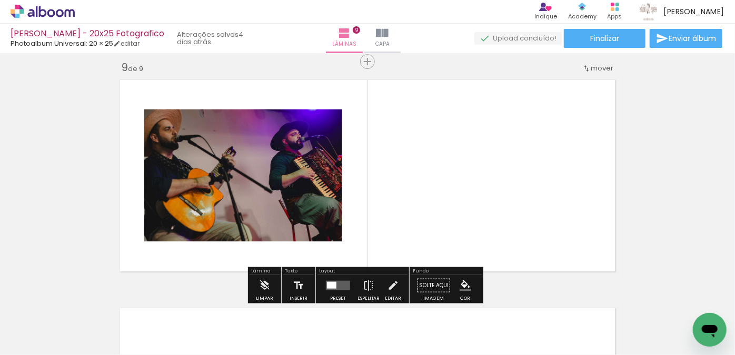
scroll to position [1841, 0]
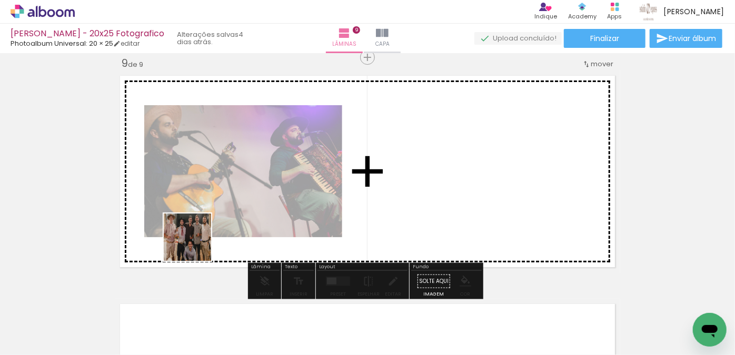
drag, startPoint x: 145, startPoint y: 300, endPoint x: 174, endPoint y: 277, distance: 36.8
click at [196, 245] on quentale-workspace at bounding box center [367, 177] width 735 height 355
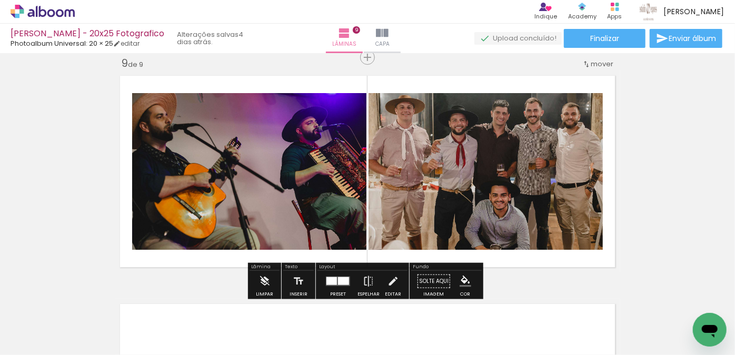
drag, startPoint x: 121, startPoint y: 322, endPoint x: 146, endPoint y: 293, distance: 38.8
click at [180, 252] on quentale-workspace at bounding box center [367, 177] width 735 height 355
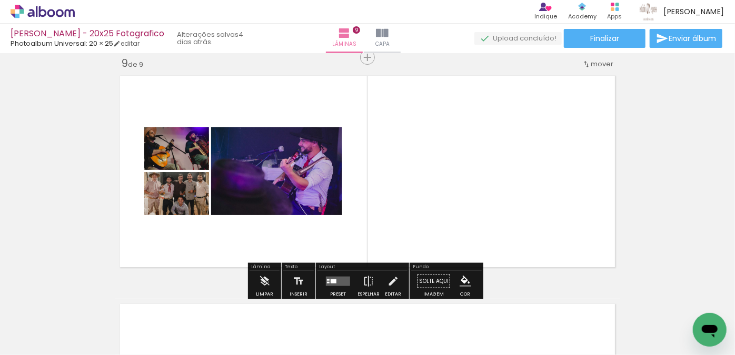
drag, startPoint x: 120, startPoint y: 325, endPoint x: 135, endPoint y: 296, distance: 33.2
click at [169, 249] on quentale-workspace at bounding box center [367, 177] width 735 height 355
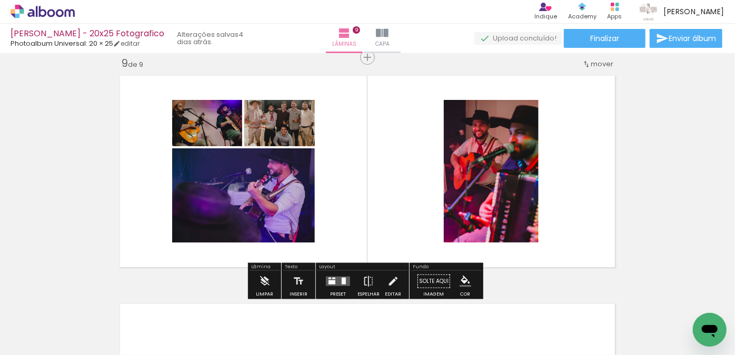
drag, startPoint x: 118, startPoint y: 318, endPoint x: 192, endPoint y: 221, distance: 122.4
click at [192, 221] on quentale-workspace at bounding box center [367, 177] width 735 height 355
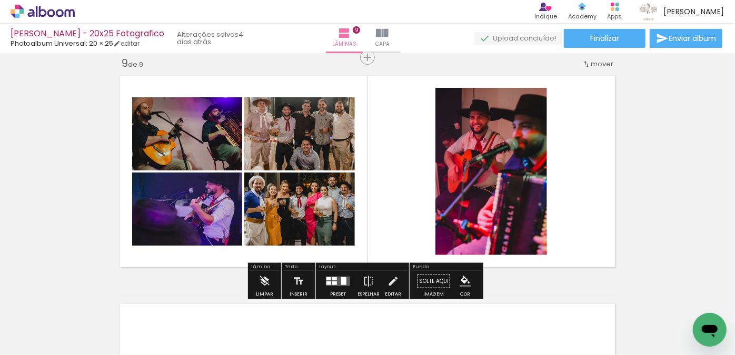
drag, startPoint x: 106, startPoint y: 324, endPoint x: 126, endPoint y: 325, distance: 20.0
click at [177, 241] on quentale-workspace at bounding box center [367, 177] width 735 height 355
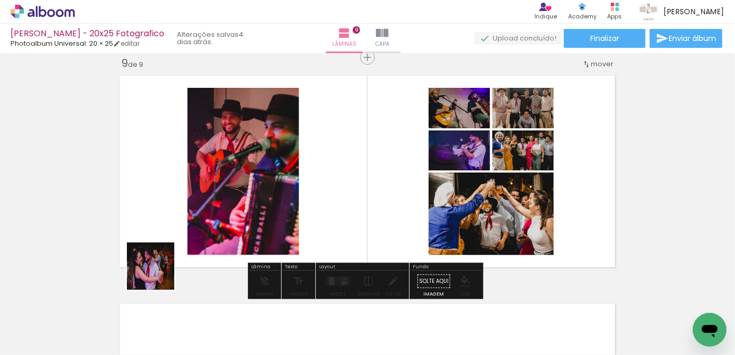
drag, startPoint x: 158, startPoint y: 274, endPoint x: 134, endPoint y: 307, distance: 41.1
click at [193, 225] on quentale-workspace at bounding box center [367, 177] width 735 height 355
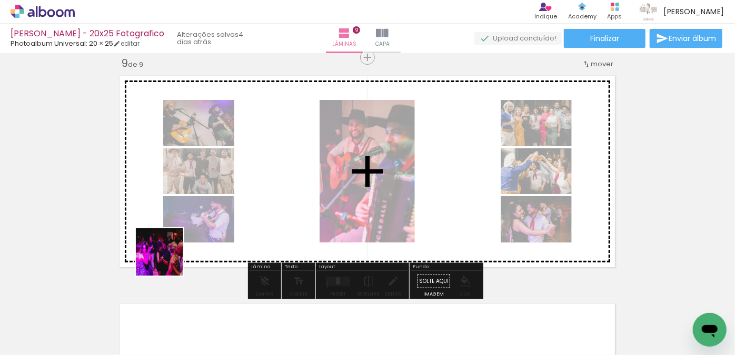
drag, startPoint x: 127, startPoint y: 315, endPoint x: 190, endPoint y: 233, distance: 103.7
click at [190, 233] on quentale-workspace at bounding box center [367, 177] width 735 height 355
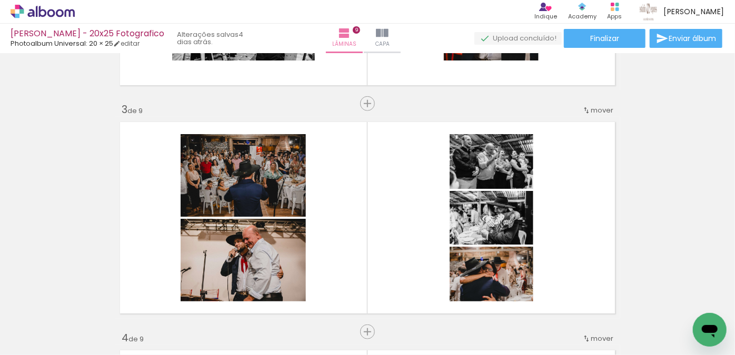
scroll to position [405, 0]
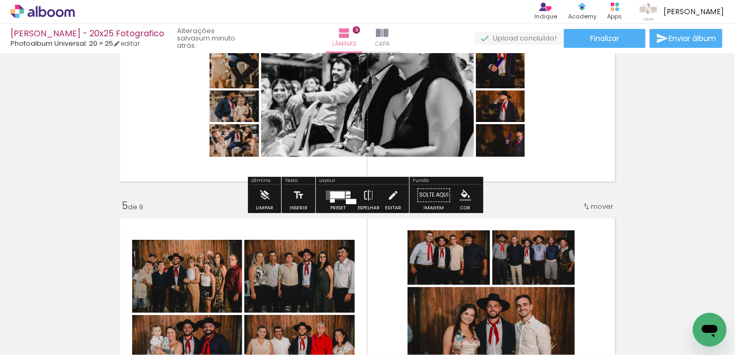
scroll to position [788, 0]
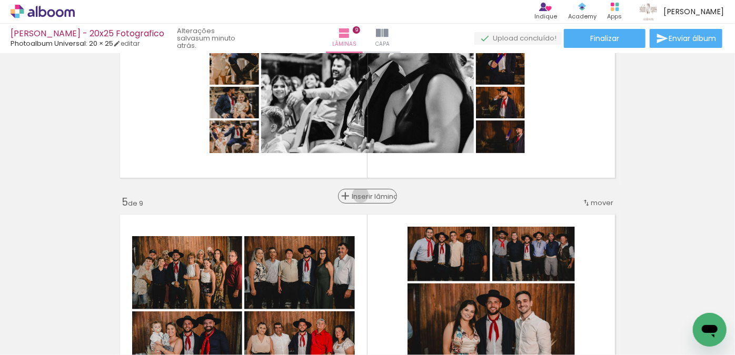
click at [366, 195] on span "Inserir lâmina" at bounding box center [372, 196] width 41 height 7
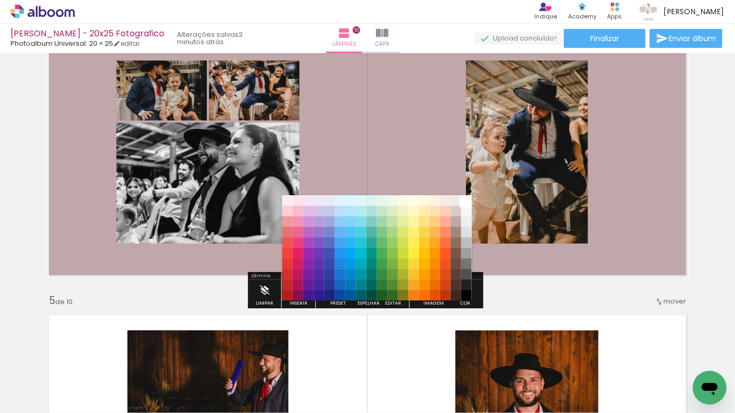
scroll to position [47, 0]
click at [465, 197] on paper-item "#ffffff" at bounding box center [466, 200] width 11 height 11
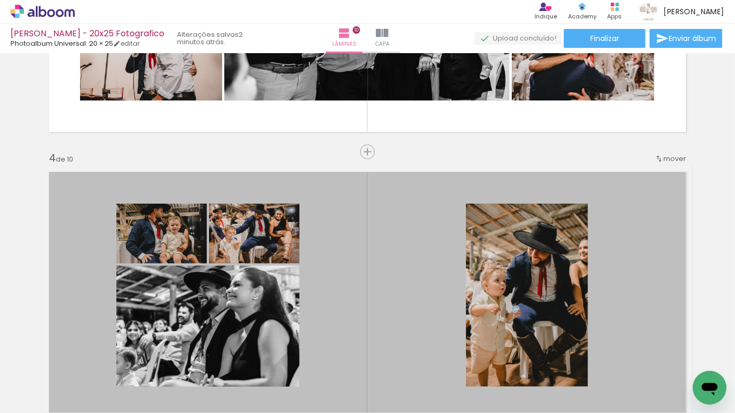
click at [430, 221] on quentale-layouter at bounding box center [367, 295] width 651 height 260
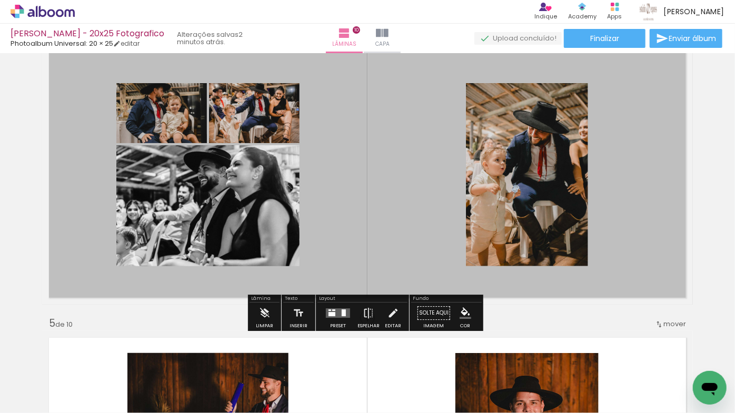
scroll to position [921, 0]
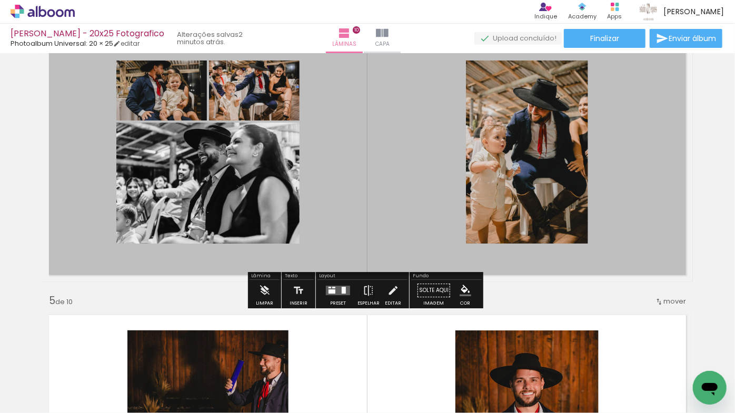
click at [325, 278] on div "Layout" at bounding box center [362, 277] width 90 height 6
click at [331, 285] on div at bounding box center [338, 291] width 28 height 21
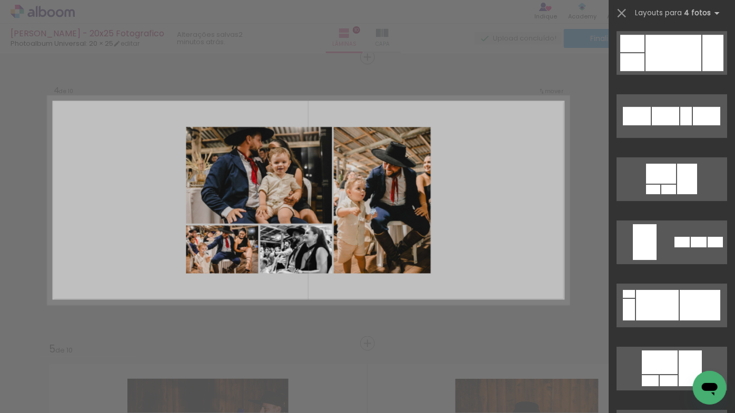
scroll to position [1483, 0]
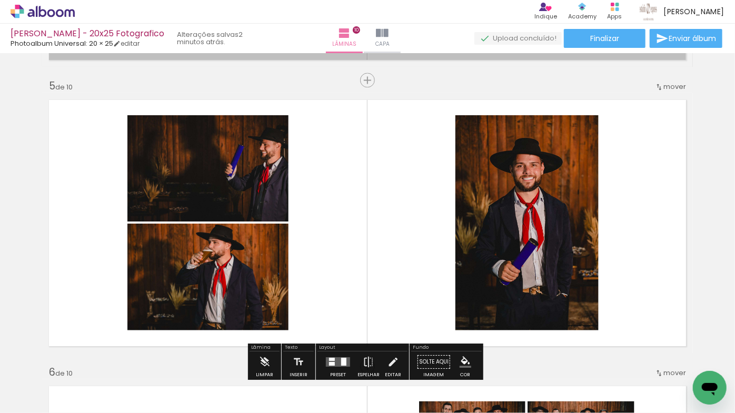
scroll to position [1159, 0]
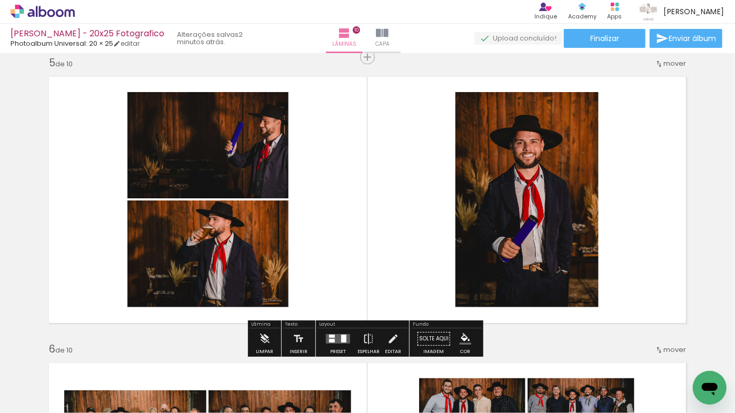
click at [344, 335] on quentale-layouter at bounding box center [338, 338] width 24 height 9
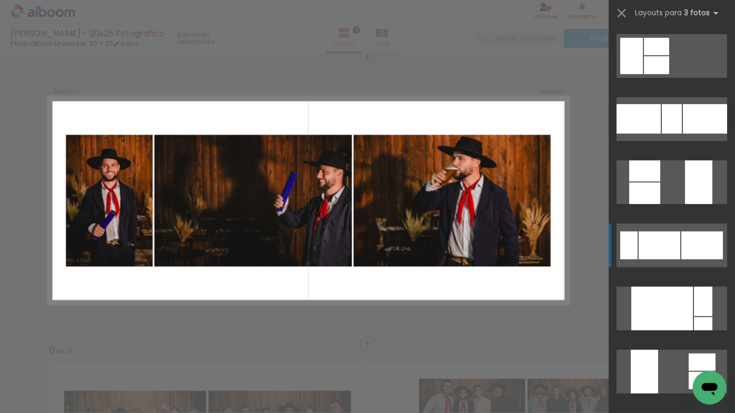
scroll to position [239, 0]
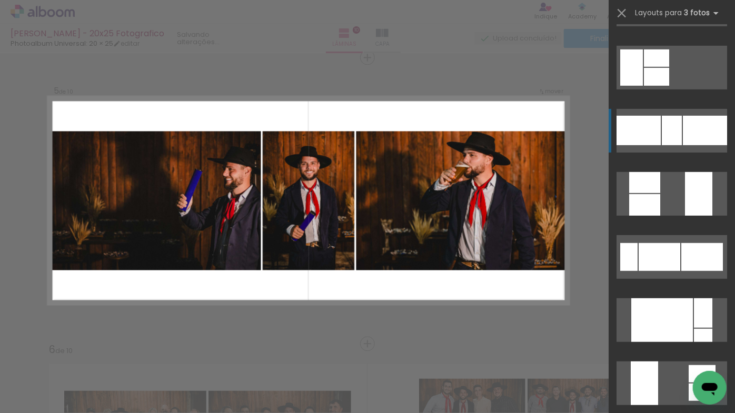
click at [685, 143] on div at bounding box center [705, 130] width 44 height 29
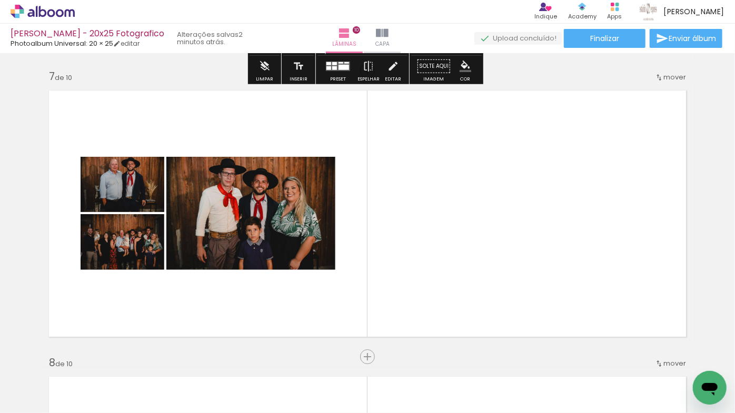
scroll to position [1733, 0]
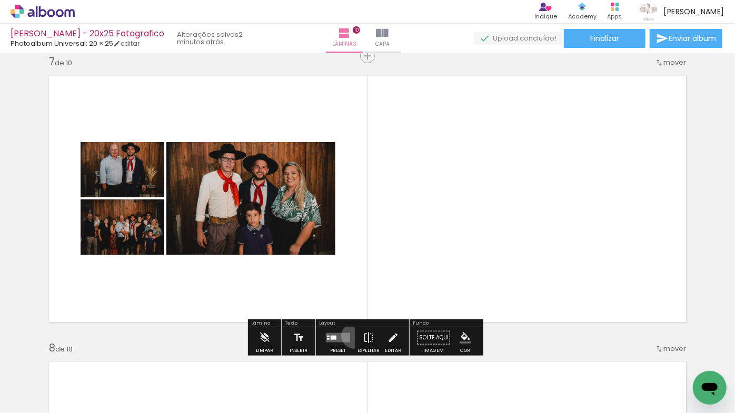
click at [352, 335] on paper-button "Preset" at bounding box center [338, 340] width 34 height 27
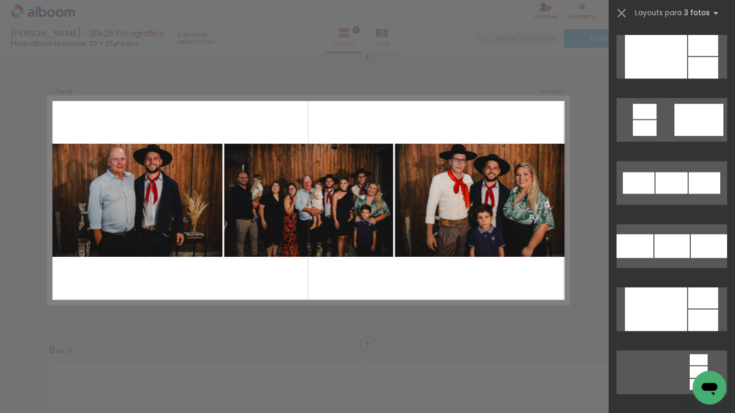
scroll to position [1196, 0]
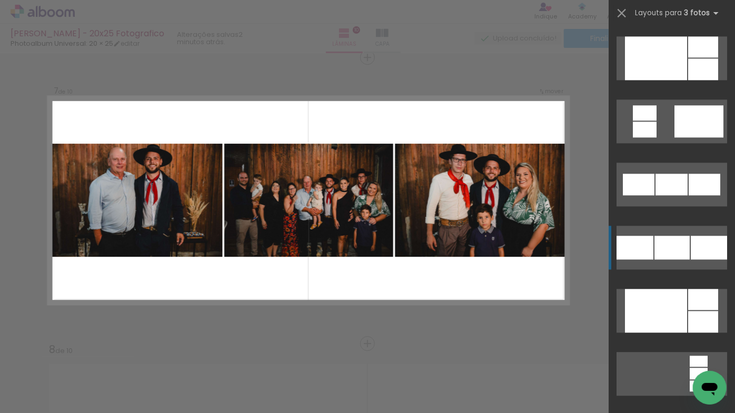
click at [685, 195] on div at bounding box center [671, 185] width 32 height 22
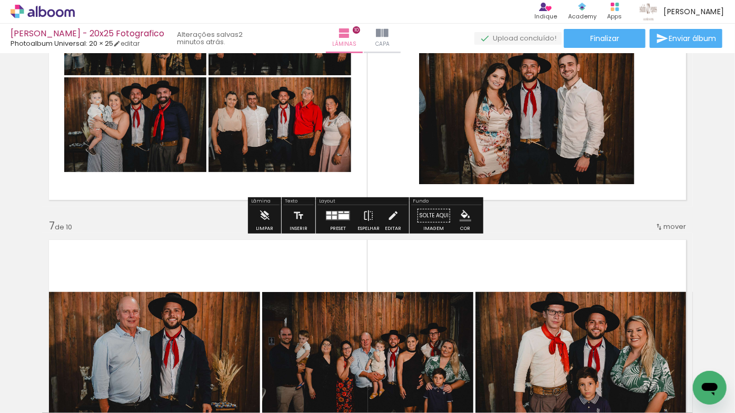
scroll to position [1588, 0]
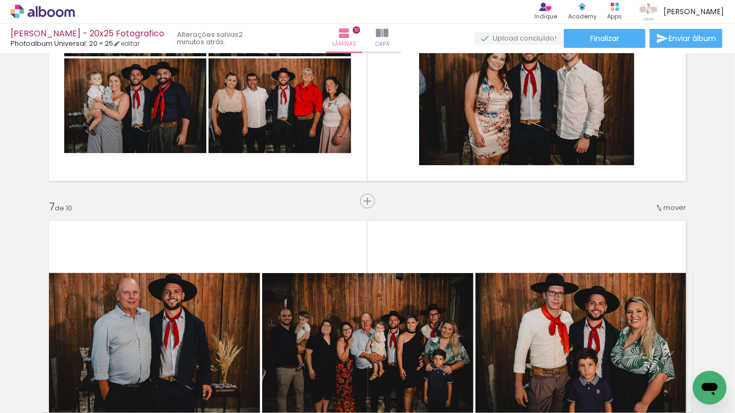
click at [663, 203] on span "mover" at bounding box center [674, 208] width 23 height 10
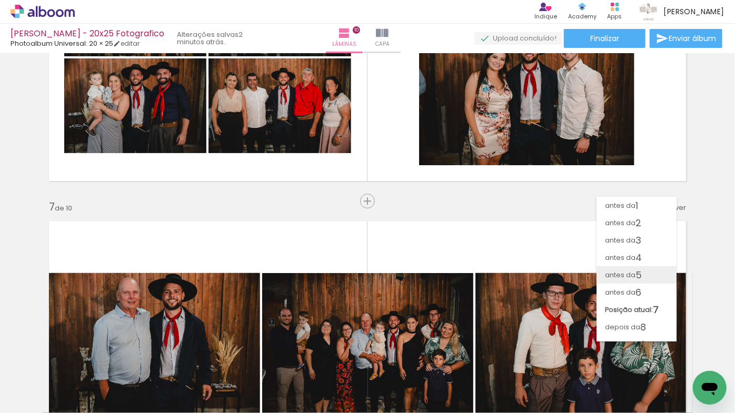
click at [646, 271] on paper-item "antes da 5" at bounding box center [636, 274] width 80 height 17
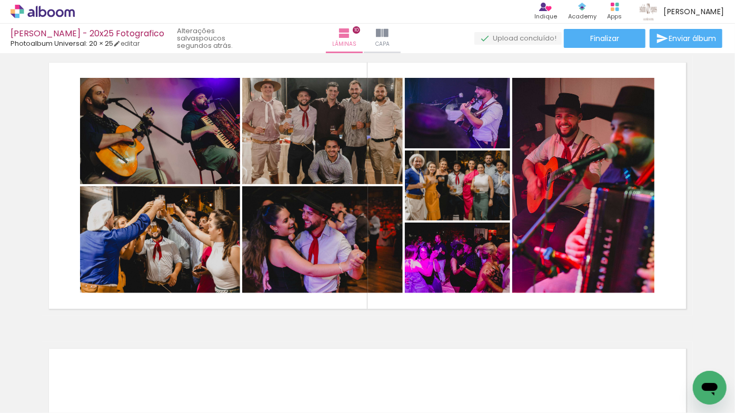
scroll to position [2609, 0]
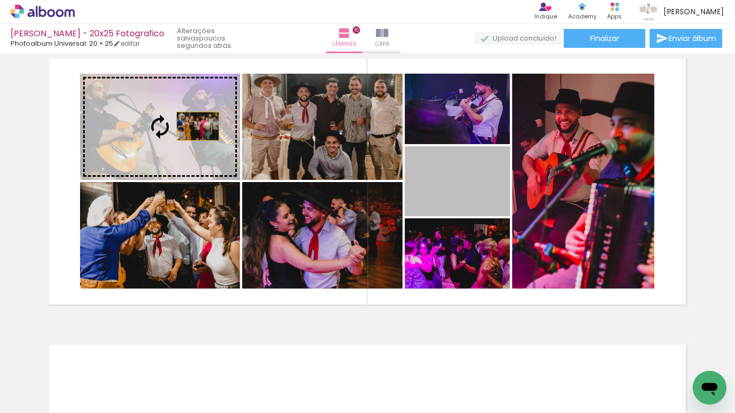
drag, startPoint x: 477, startPoint y: 194, endPoint x: 194, endPoint y: 126, distance: 290.7
click at [0, 0] on slot at bounding box center [0, 0] width 0 height 0
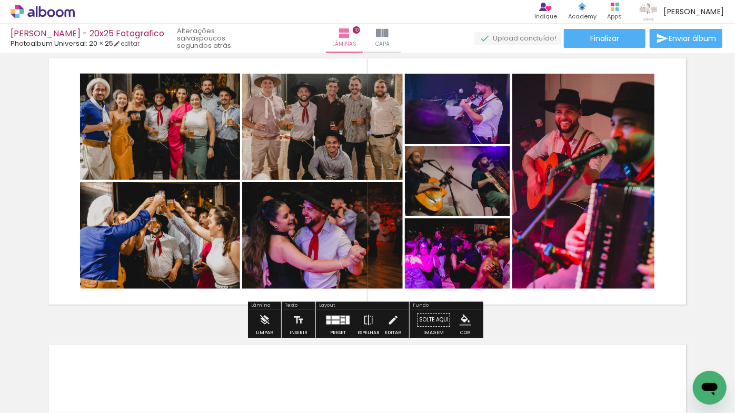
click at [453, 119] on quentale-photo at bounding box center [457, 109] width 105 height 71
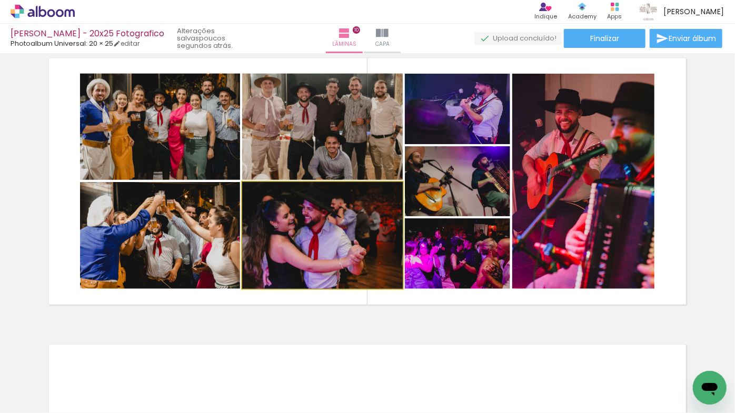
drag, startPoint x: 326, startPoint y: 250, endPoint x: 344, endPoint y: 238, distance: 21.8
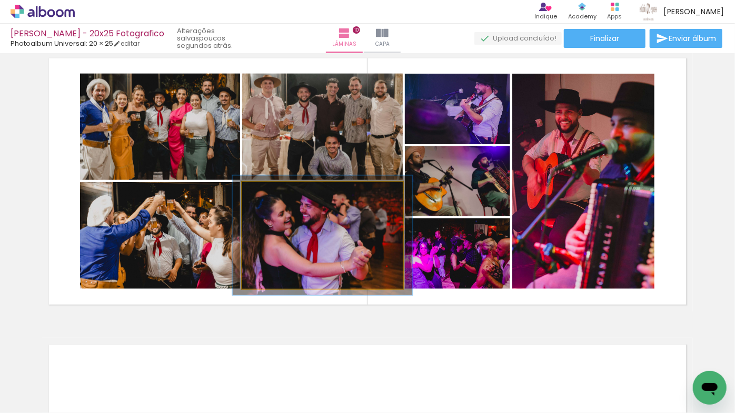
type paper-slider "113"
click at [272, 194] on div at bounding box center [271, 193] width 17 height 17
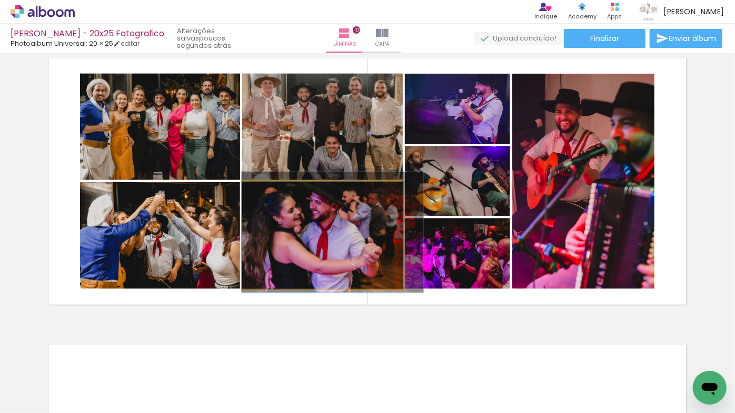
drag, startPoint x: 288, startPoint y: 237, endPoint x: 302, endPoint y: 234, distance: 14.0
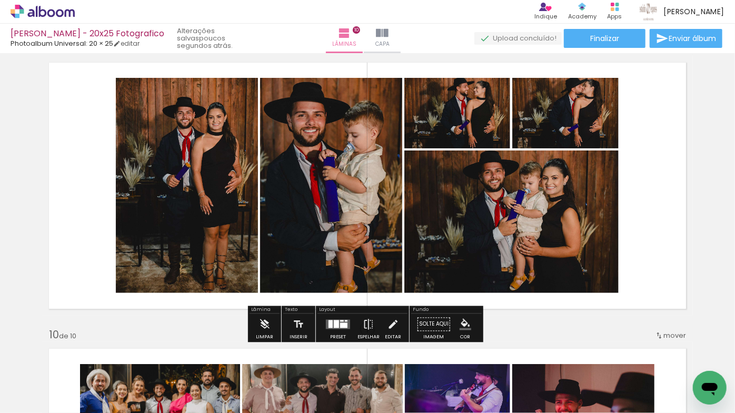
scroll to position [2322, 0]
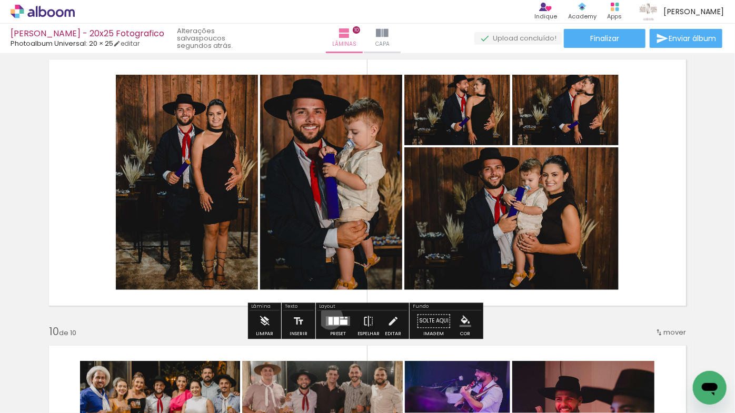
drag, startPoint x: 328, startPoint y: 317, endPoint x: 340, endPoint y: 308, distance: 14.3
click at [328, 317] on div at bounding box center [330, 321] width 4 height 8
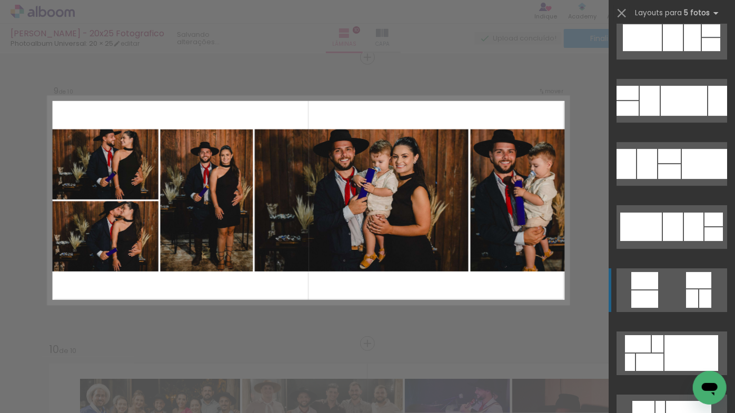
scroll to position [1722, 0]
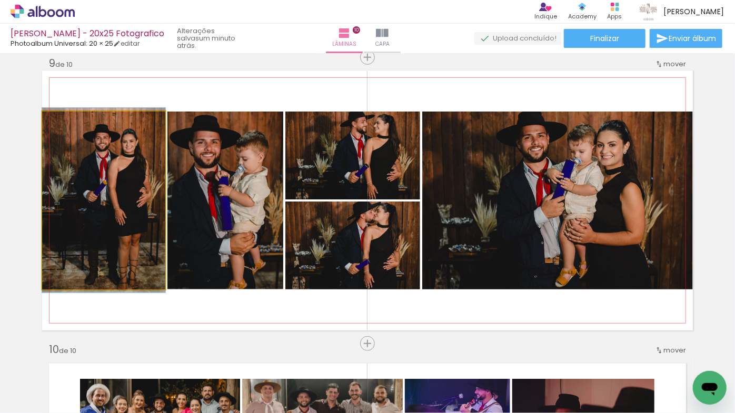
type paper-slider "100"
click at [66, 125] on div at bounding box center [66, 122] width 17 height 17
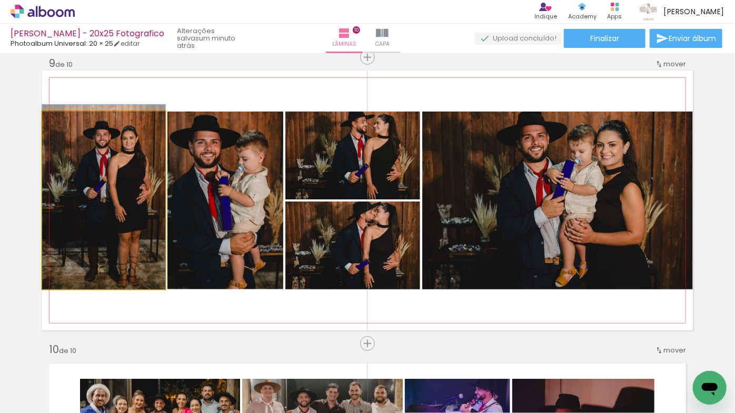
drag, startPoint x: 92, startPoint y: 160, endPoint x: 72, endPoint y: 155, distance: 20.6
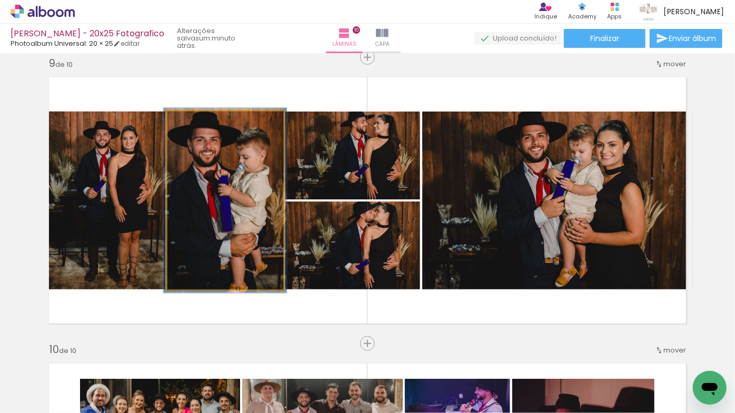
type paper-slider "104"
click at [191, 122] on div at bounding box center [193, 122] width 9 height 9
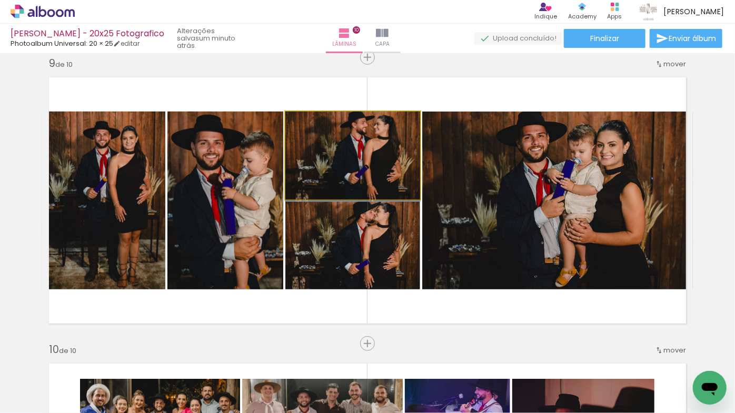
drag, startPoint x: 323, startPoint y: 144, endPoint x: 331, endPoint y: 167, distance: 24.2
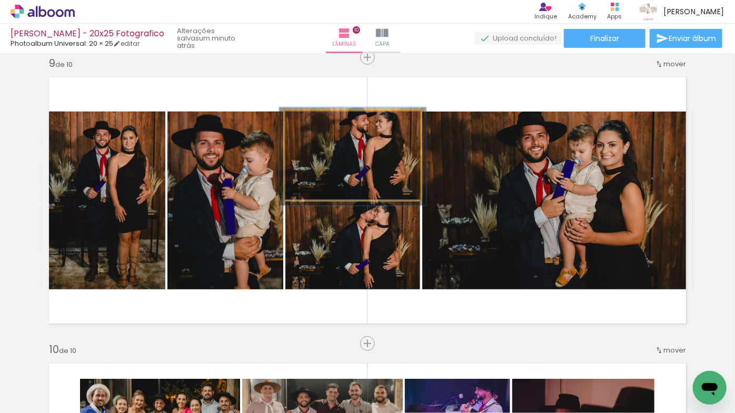
type paper-slider "104"
click at [308, 126] on div at bounding box center [313, 122] width 17 height 17
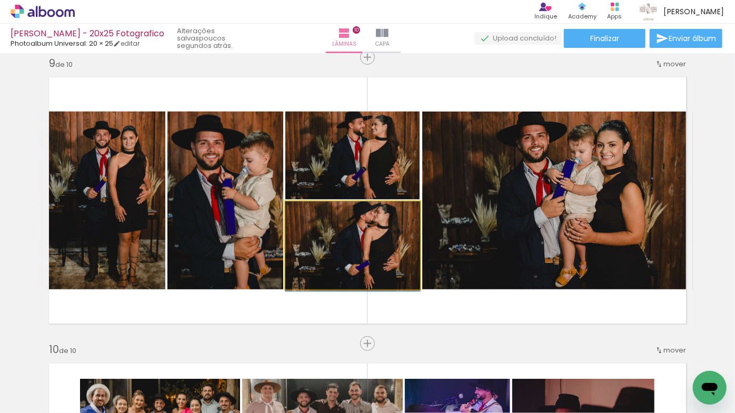
drag, startPoint x: 313, startPoint y: 236, endPoint x: 307, endPoint y: 243, distance: 8.2
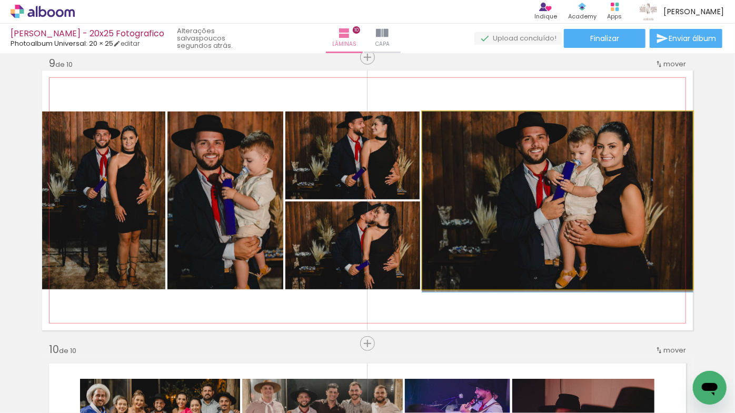
drag, startPoint x: 590, startPoint y: 204, endPoint x: 590, endPoint y: 212, distance: 7.9
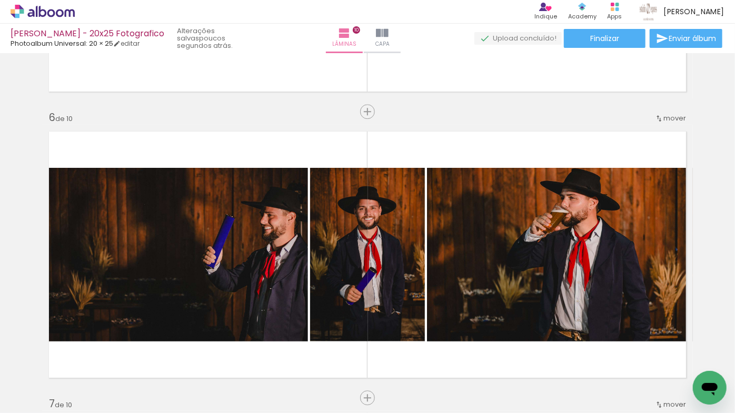
scroll to position [1395, 0]
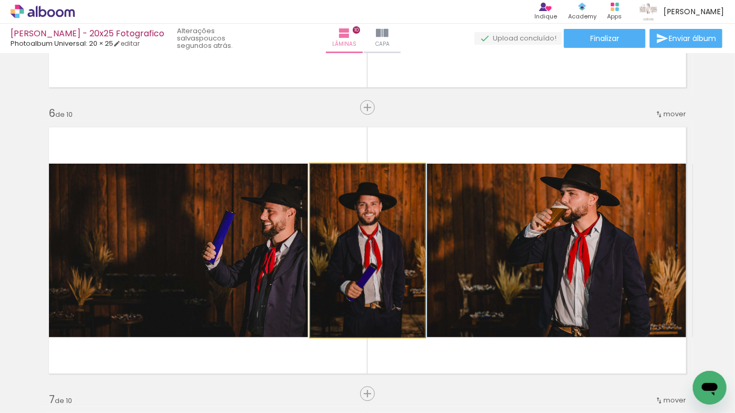
drag, startPoint x: 379, startPoint y: 215, endPoint x: 401, endPoint y: 213, distance: 22.2
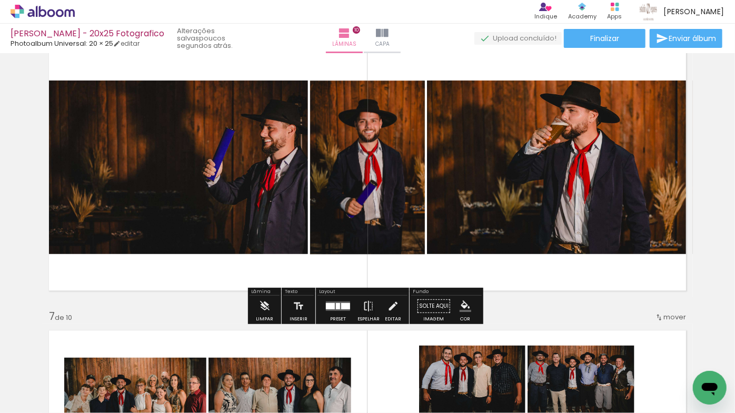
scroll to position [1491, 0]
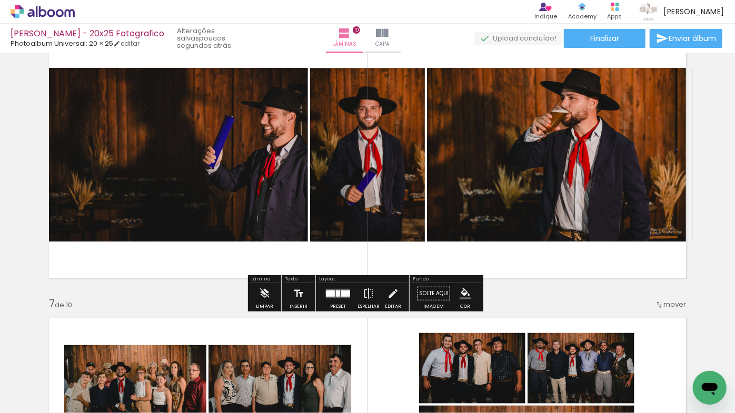
click at [338, 286] on div at bounding box center [338, 293] width 28 height 21
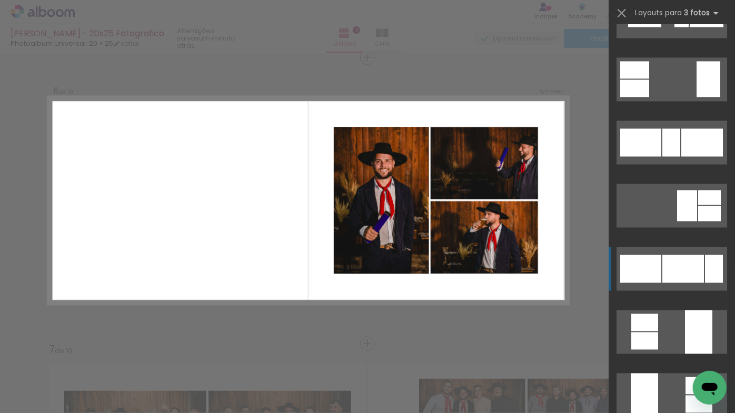
scroll to position [985, 0]
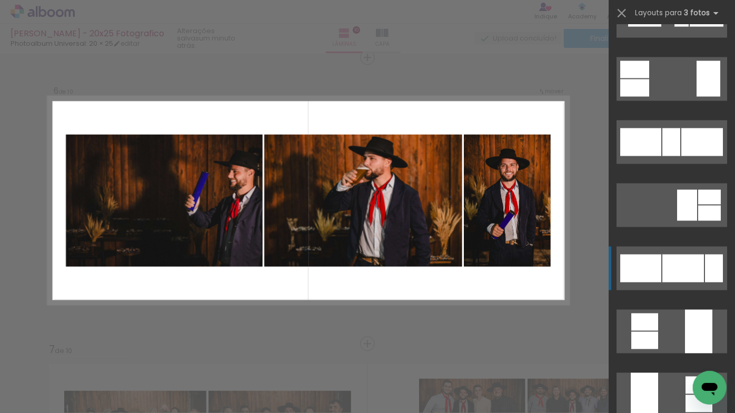
click at [676, 270] on div at bounding box center [683, 269] width 42 height 28
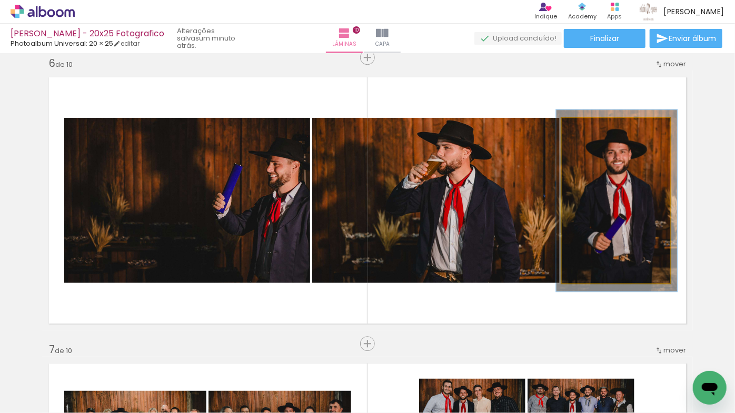
type paper-slider "109"
click at [587, 125] on div at bounding box center [590, 129] width 17 height 17
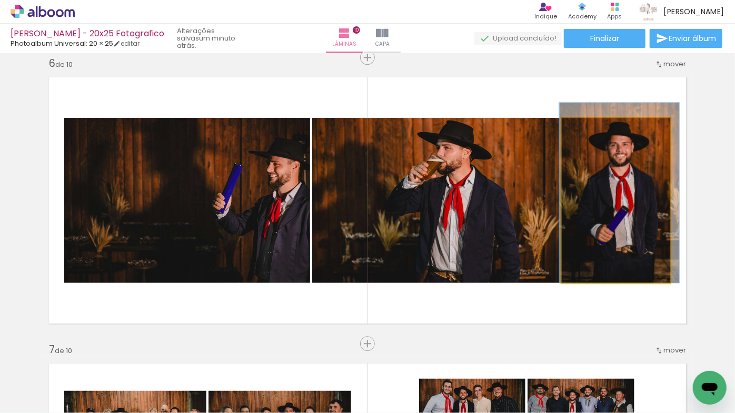
drag, startPoint x: 616, startPoint y: 181, endPoint x: 619, endPoint y: 173, distance: 8.3
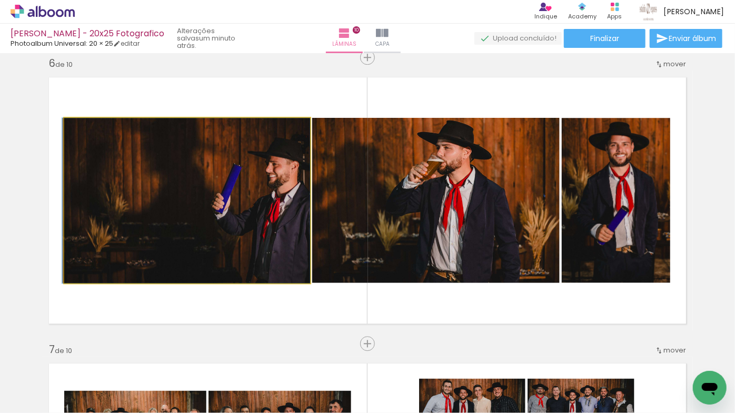
drag, startPoint x: 238, startPoint y: 178, endPoint x: 184, endPoint y: 154, distance: 59.7
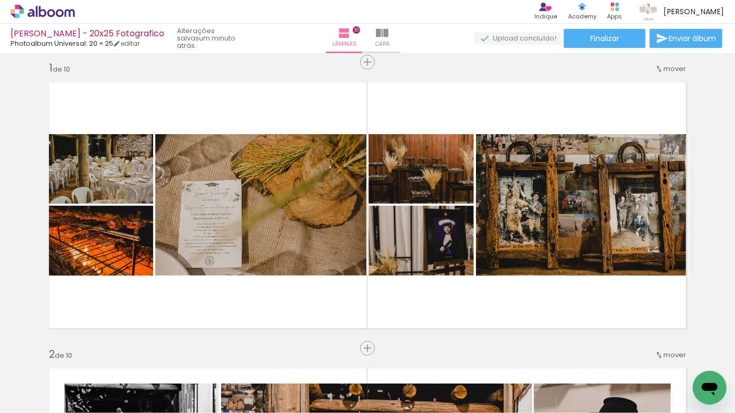
scroll to position [0, 0]
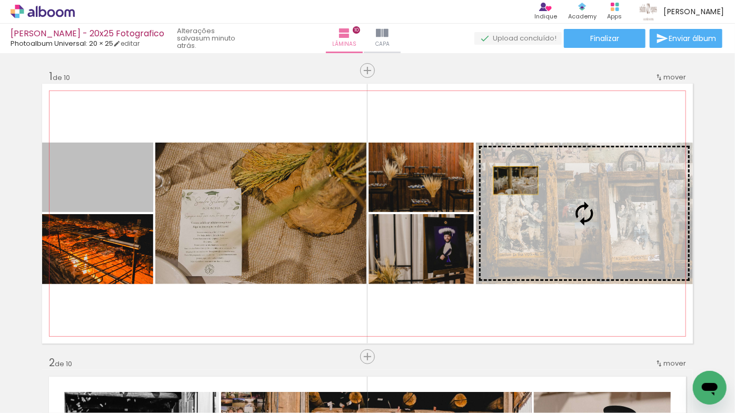
drag, startPoint x: 107, startPoint y: 174, endPoint x: 514, endPoint y: 181, distance: 407.0
click at [0, 0] on slot at bounding box center [0, 0] width 0 height 0
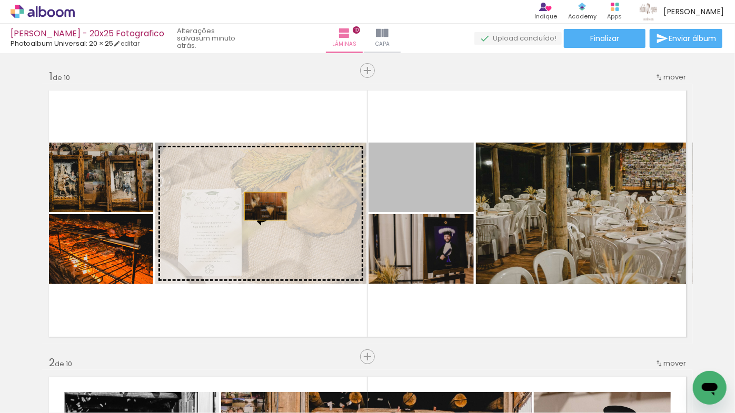
drag, startPoint x: 411, startPoint y: 197, endPoint x: 242, endPoint y: 206, distance: 169.8
click at [0, 0] on slot at bounding box center [0, 0] width 0 height 0
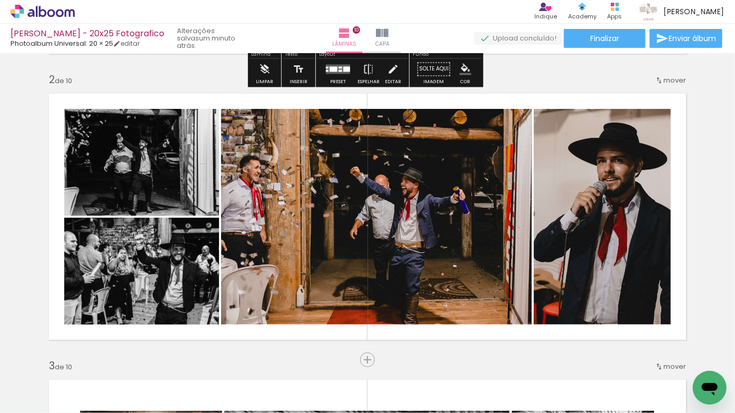
scroll to position [287, 0]
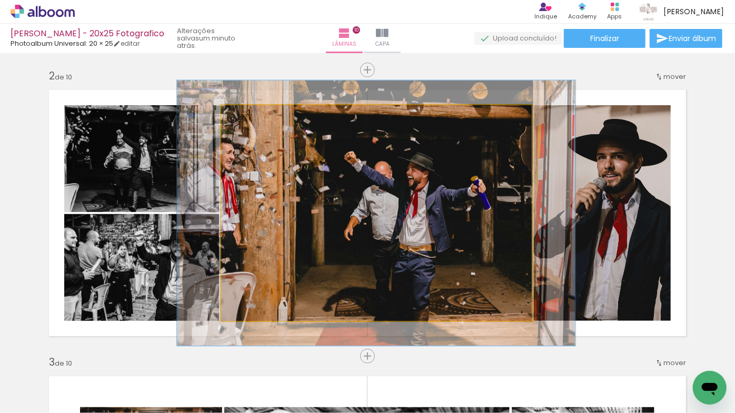
drag, startPoint x: 240, startPoint y: 118, endPoint x: 247, endPoint y: 118, distance: 7.4
type paper-slider "123"
click at [247, 118] on div at bounding box center [254, 116] width 17 height 17
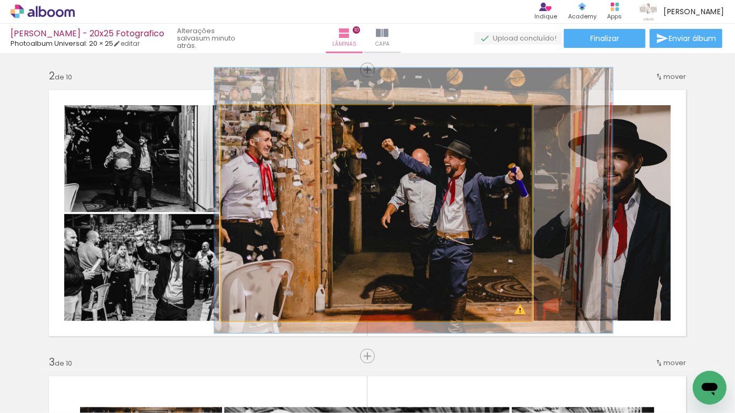
drag, startPoint x: 299, startPoint y: 189, endPoint x: 334, endPoint y: 178, distance: 36.5
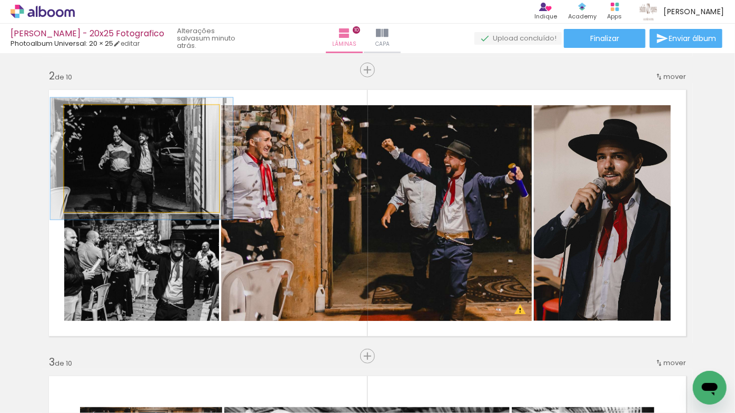
drag, startPoint x: 84, startPoint y: 115, endPoint x: 89, endPoint y: 116, distance: 5.3
type paper-slider "114"
click at [89, 116] on div at bounding box center [93, 116] width 9 height 9
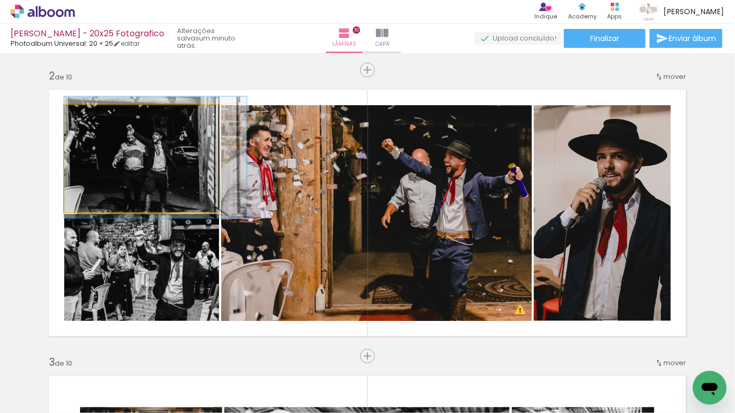
drag, startPoint x: 105, startPoint y: 155, endPoint x: 133, endPoint y: 153, distance: 27.9
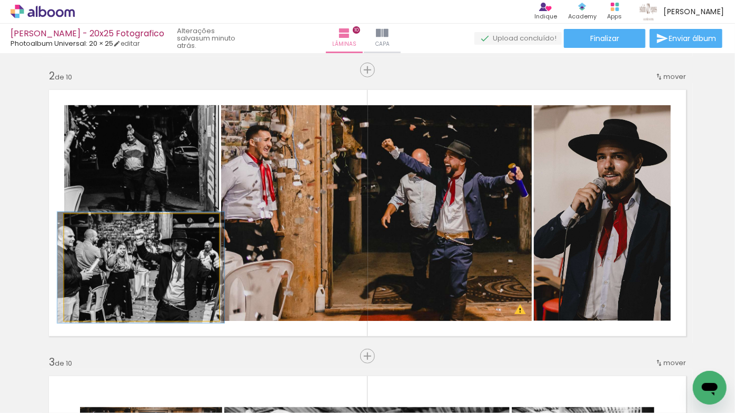
type paper-slider "103"
click at [86, 228] on div at bounding box center [90, 225] width 9 height 9
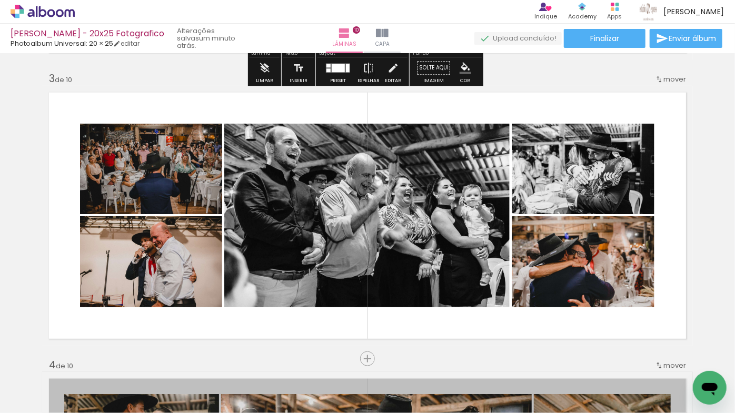
scroll to position [574, 0]
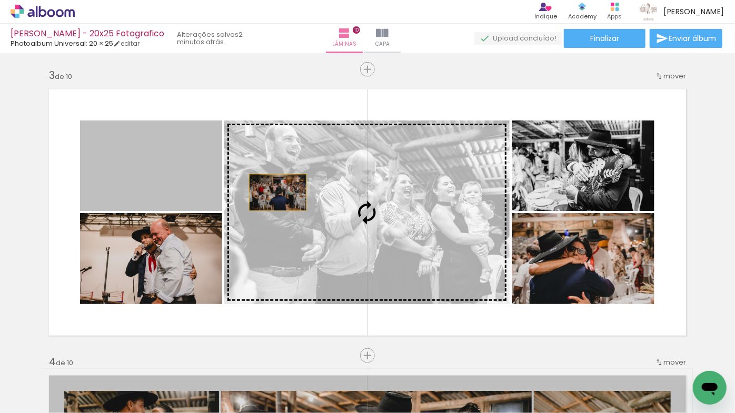
drag, startPoint x: 181, startPoint y: 181, endPoint x: 274, endPoint y: 192, distance: 93.9
click at [0, 0] on slot at bounding box center [0, 0] width 0 height 0
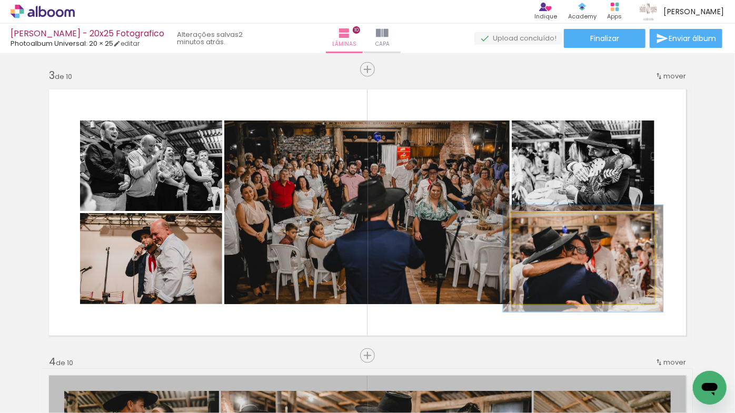
type paper-slider "112"
click at [543, 225] on div at bounding box center [540, 224] width 17 height 17
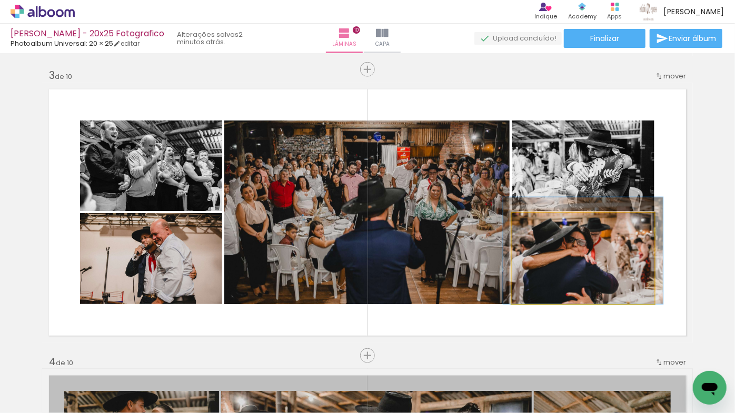
drag, startPoint x: 559, startPoint y: 263, endPoint x: 559, endPoint y: 254, distance: 8.9
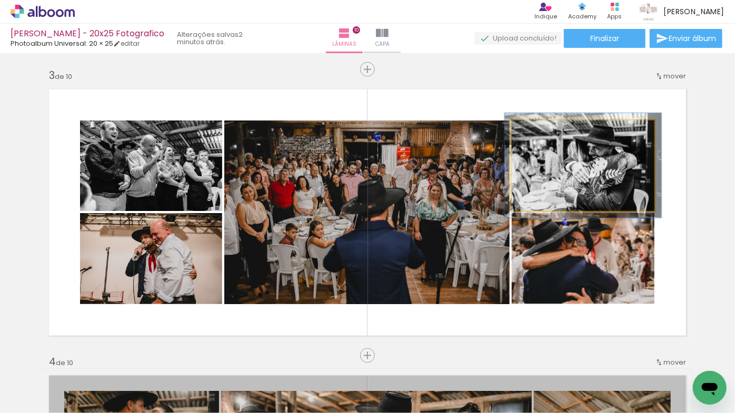
type paper-slider "110"
click at [539, 131] on div at bounding box center [539, 131] width 9 height 9
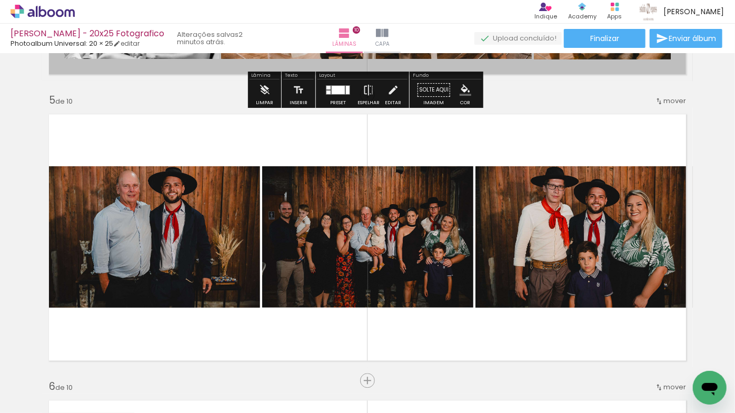
scroll to position [1148, 0]
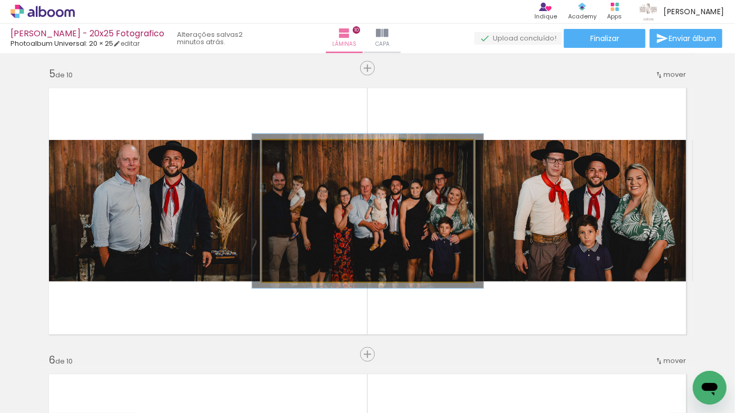
type paper-slider "109"
click at [291, 150] on div at bounding box center [290, 151] width 17 height 17
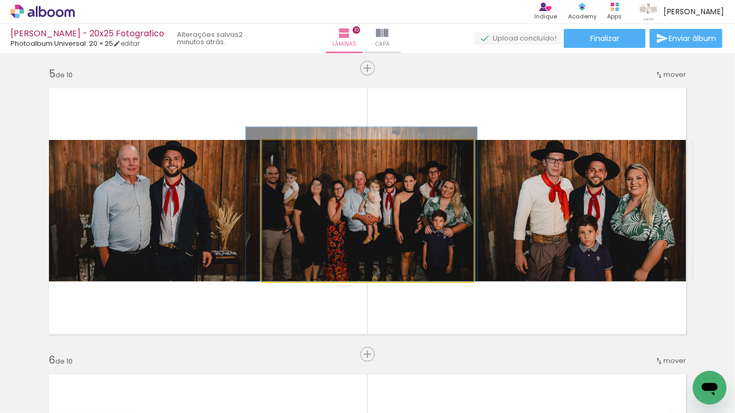
drag, startPoint x: 314, startPoint y: 181, endPoint x: 308, endPoint y: 172, distance: 11.1
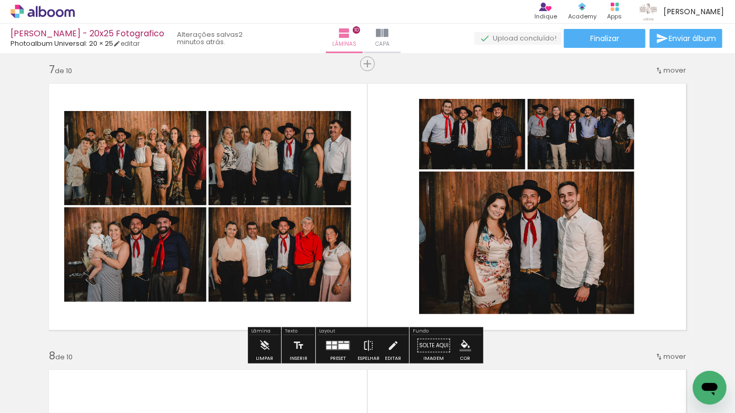
scroll to position [1770, 0]
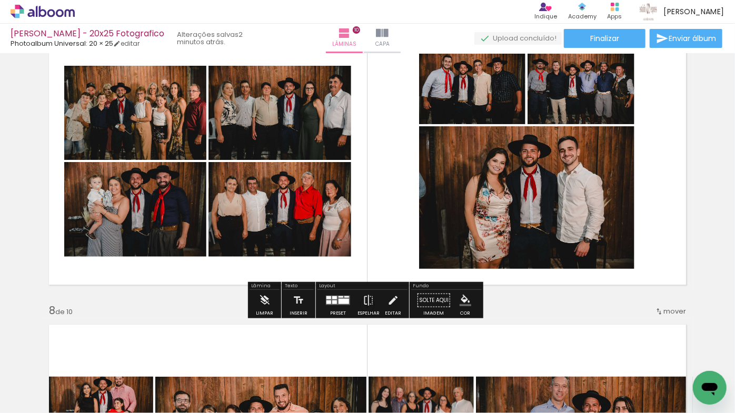
click at [347, 304] on div at bounding box center [338, 300] width 28 height 21
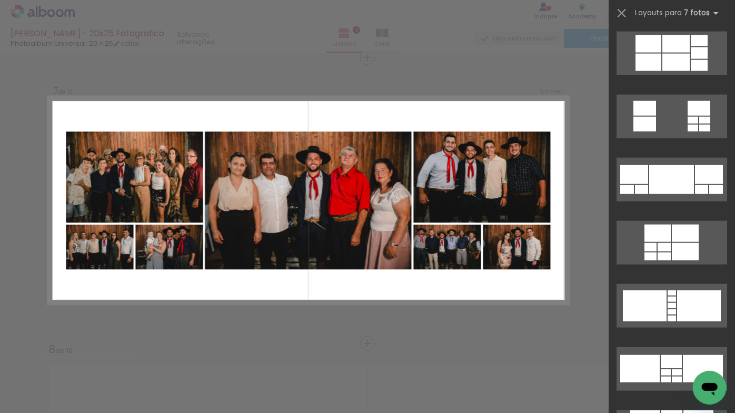
scroll to position [765, 0]
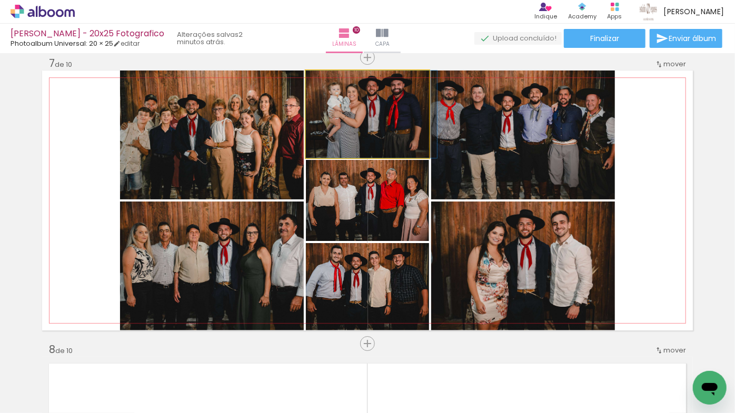
click at [392, 122] on quentale-photo at bounding box center [367, 114] width 123 height 87
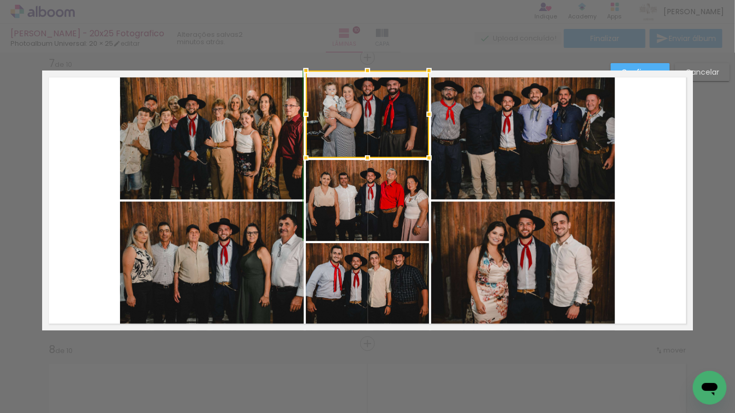
drag, startPoint x: 361, startPoint y: 68, endPoint x: 366, endPoint y: 75, distance: 7.9
click at [366, 75] on div at bounding box center [367, 70] width 21 height 21
click at [367, 72] on div at bounding box center [367, 72] width 21 height 21
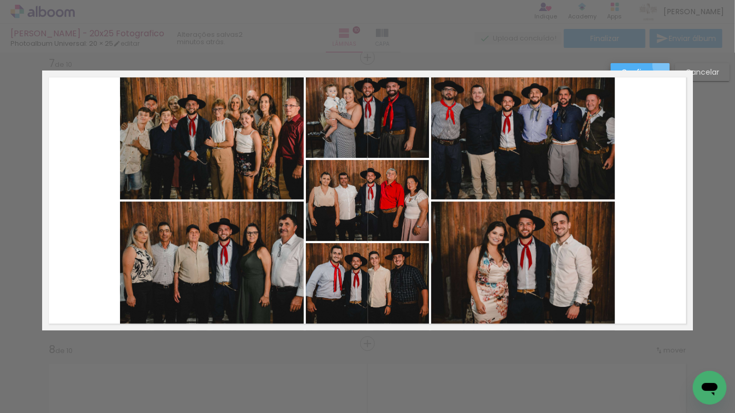
click at [666, 65] on paper-button "Confirmar" at bounding box center [640, 72] width 59 height 18
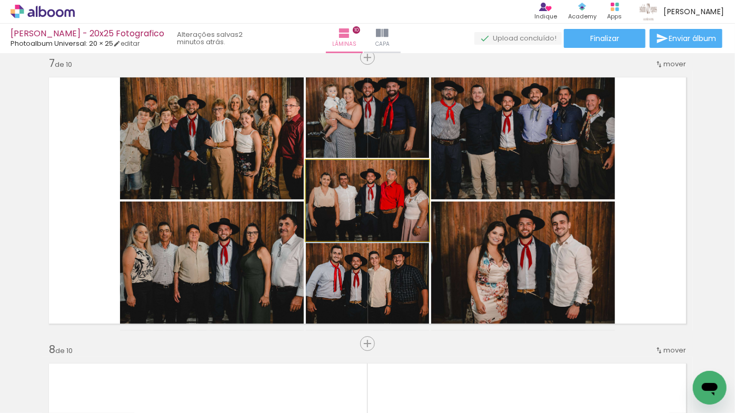
drag, startPoint x: 388, startPoint y: 212, endPoint x: 394, endPoint y: 213, distance: 5.8
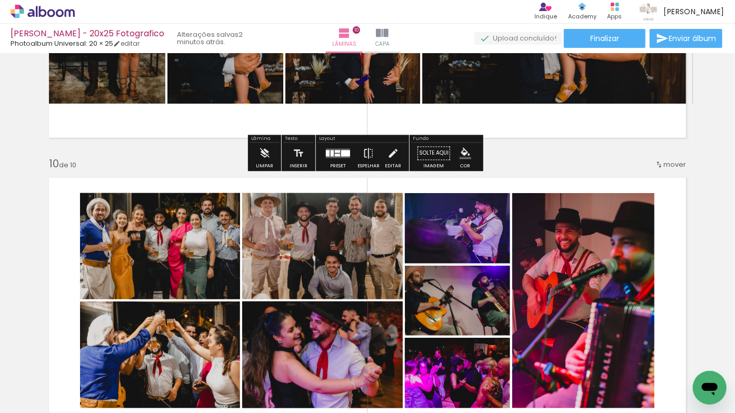
scroll to position [2354, 0]
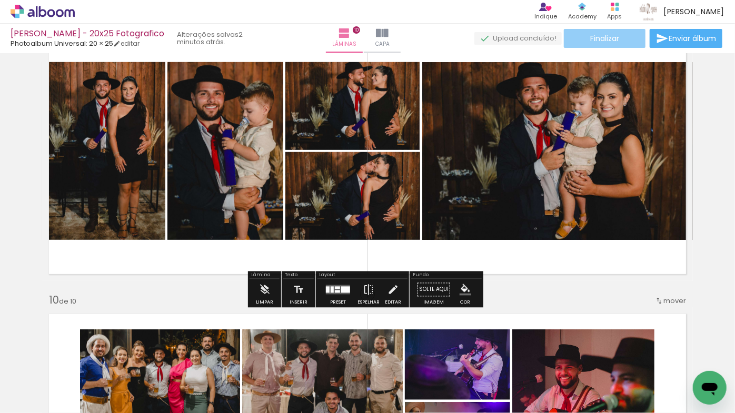
click at [613, 41] on span "Finalizar" at bounding box center [604, 38] width 29 height 7
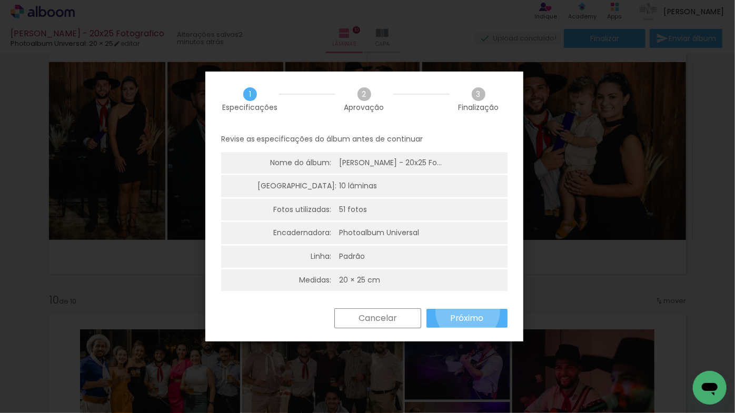
click at [467, 311] on paper-button "Próximo" at bounding box center [466, 318] width 81 height 19
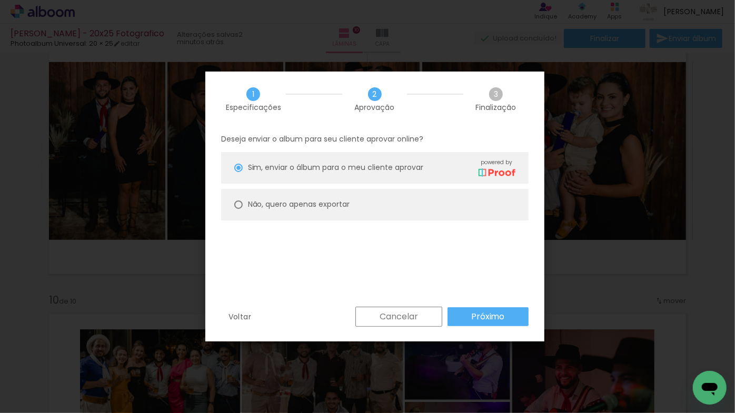
click at [507, 310] on paper-button "Próximo" at bounding box center [487, 316] width 81 height 19
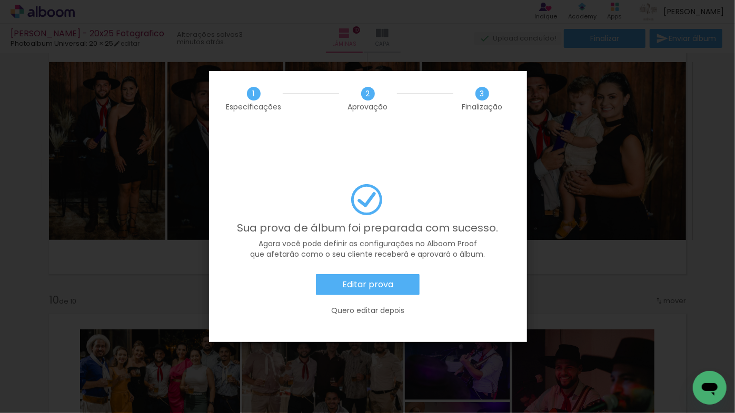
scroll to position [765, 0]
click at [0, 0] on slot "Editar prova" at bounding box center [0, 0] width 0 height 0
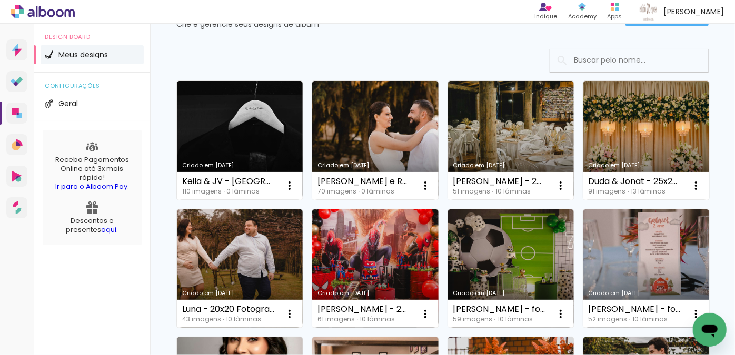
scroll to position [95, 0]
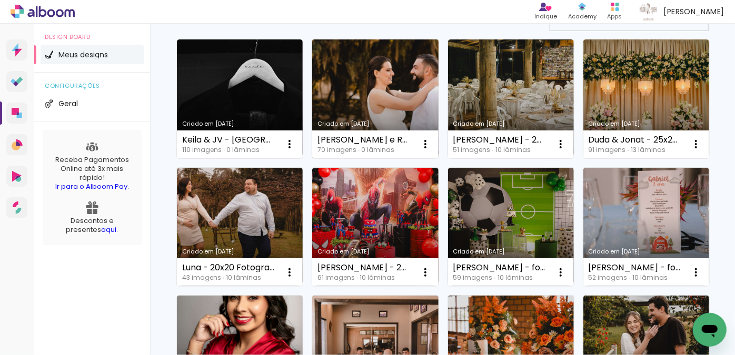
click at [373, 91] on link "Criado em [DATE]" at bounding box center [375, 98] width 126 height 119
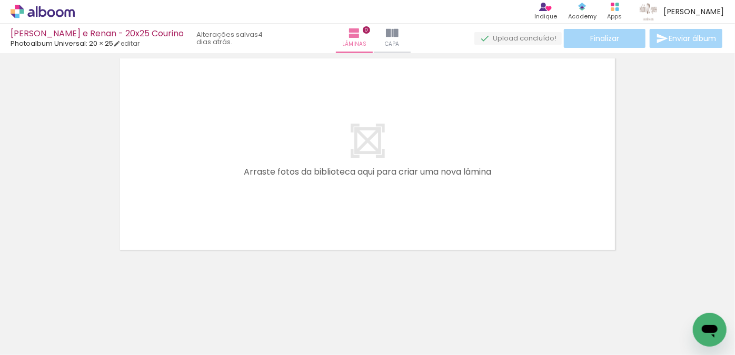
scroll to position [33, 0]
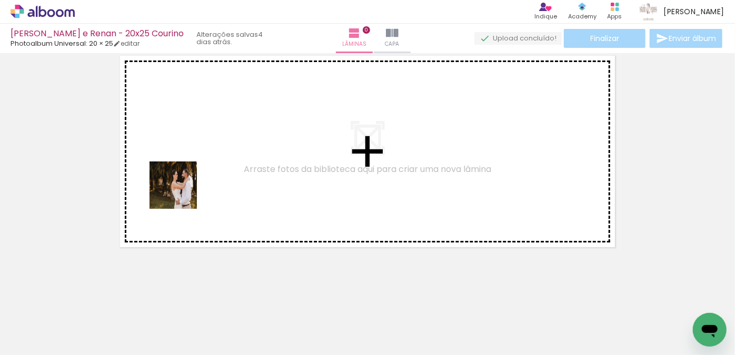
drag, startPoint x: 119, startPoint y: 327, endPoint x: 181, endPoint y: 193, distance: 147.9
click at [181, 193] on quentale-workspace at bounding box center [367, 177] width 735 height 355
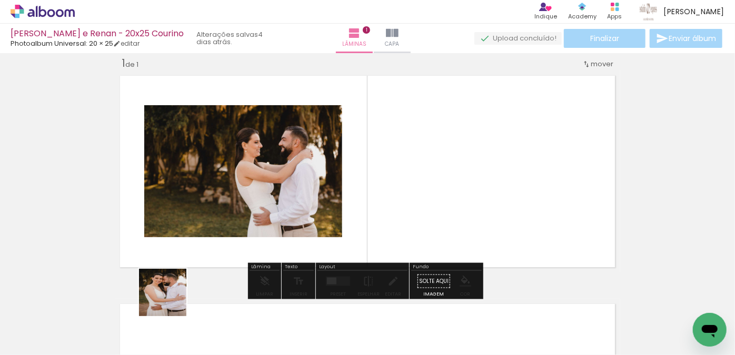
drag, startPoint x: 168, startPoint y: 307, endPoint x: 197, endPoint y: 195, distance: 116.2
click at [196, 195] on quentale-workspace at bounding box center [367, 177] width 735 height 355
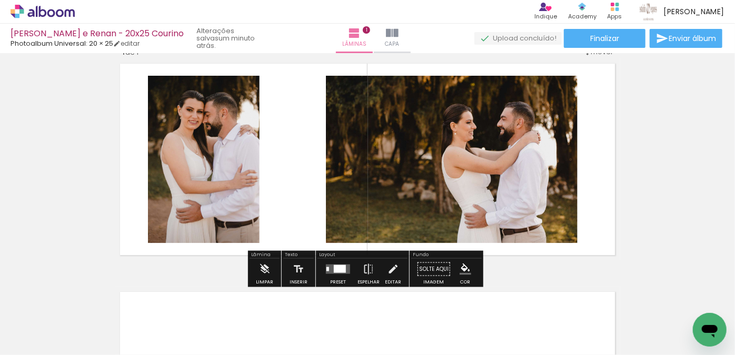
scroll to position [0, 0]
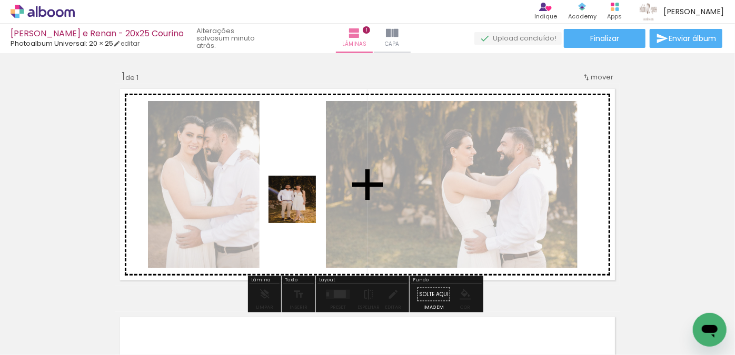
drag, startPoint x: 225, startPoint y: 317, endPoint x: 300, endPoint y: 207, distance: 132.6
click at [300, 207] on quentale-workspace at bounding box center [367, 177] width 735 height 355
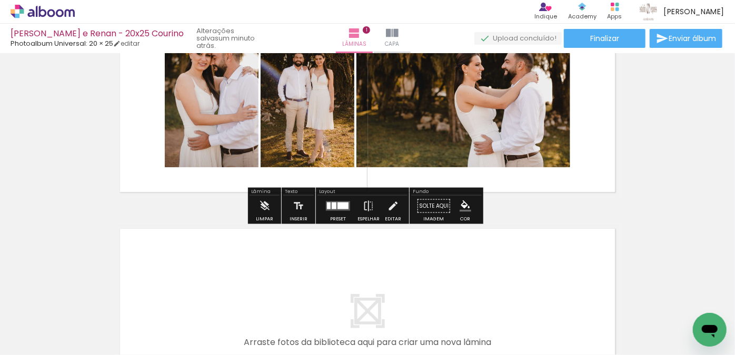
scroll to position [95, 0]
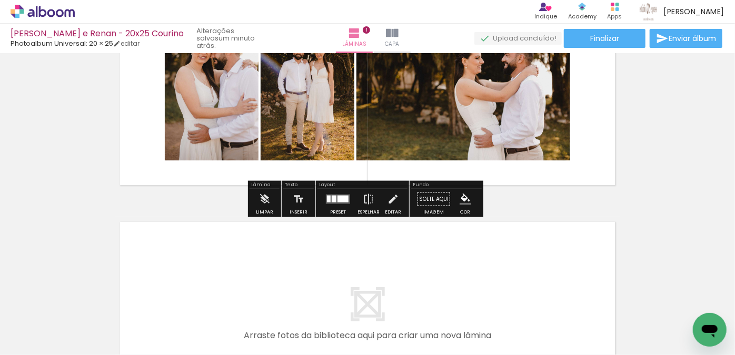
click at [37, 322] on input "Todas as fotos" at bounding box center [29, 323] width 40 height 9
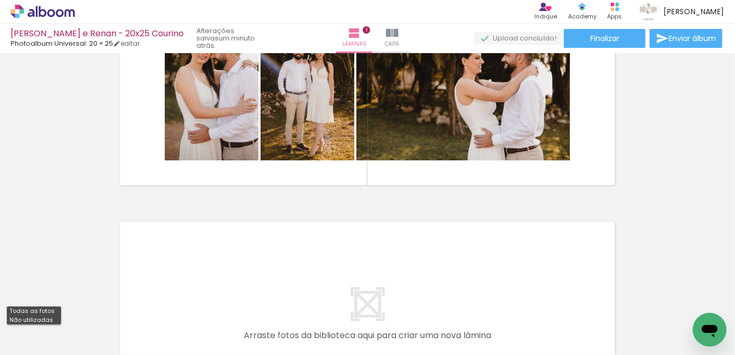
click at [0, 0] on slot "Não utilizadas" at bounding box center [0, 0] width 0 height 0
type input "Não utilizadas"
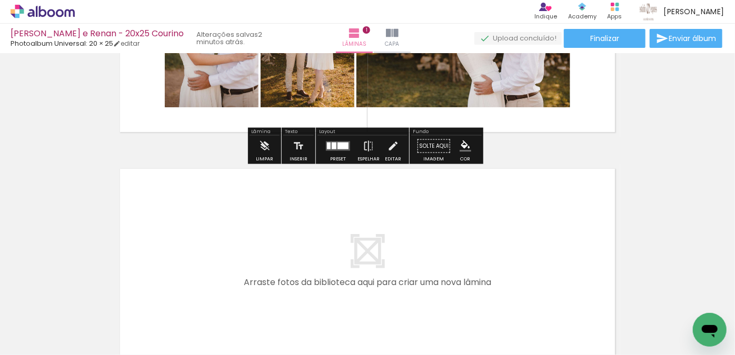
scroll to position [191, 0]
